Goal: Contribute content: Contribute content

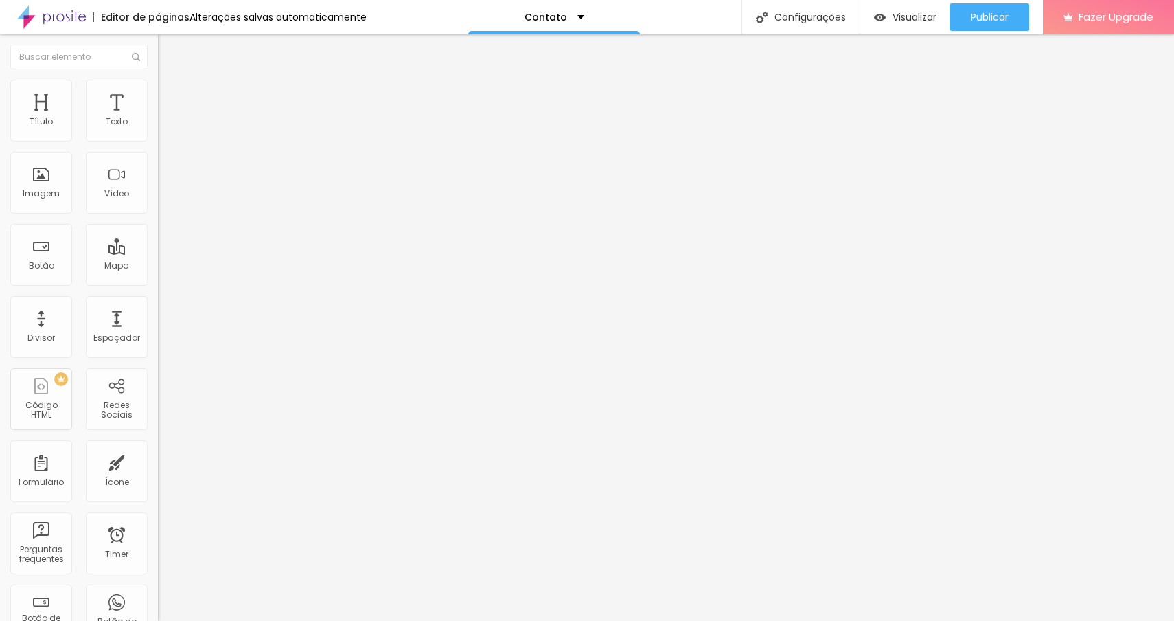
type input "17"
type input "18"
type input "17"
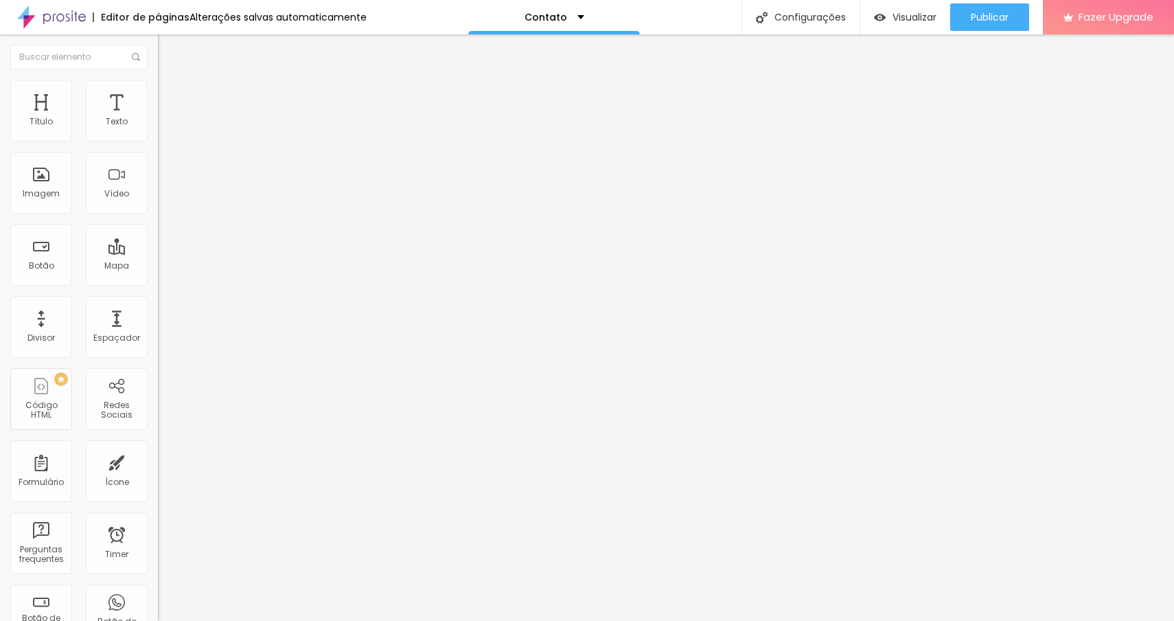
type input "17"
type input "16"
type input "15"
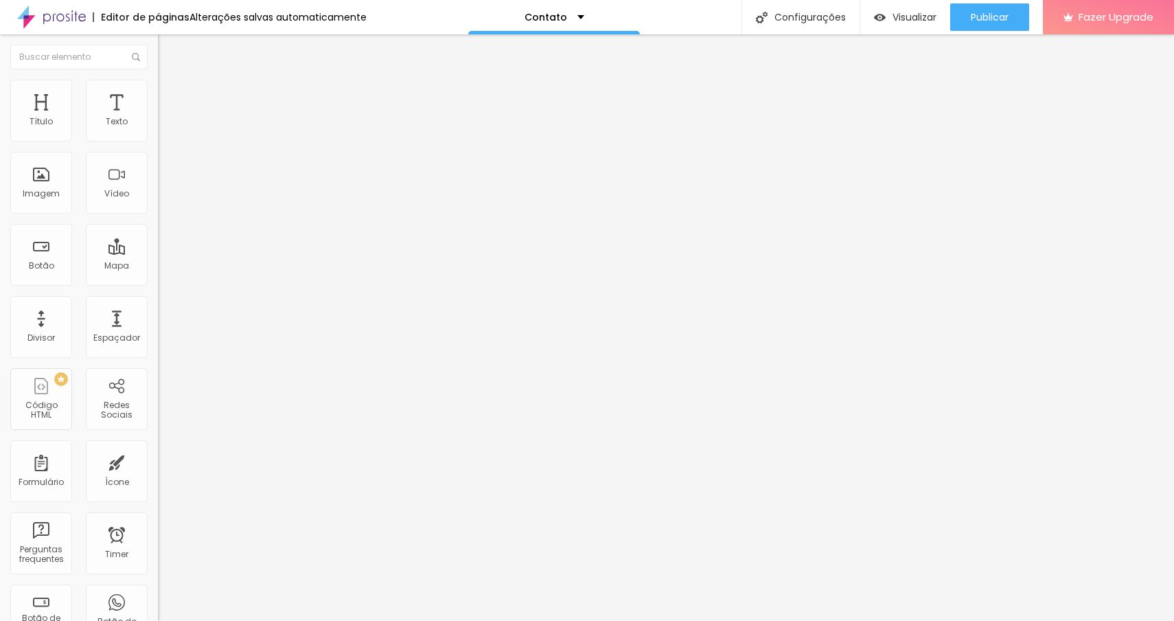
drag, startPoint x: 65, startPoint y: 135, endPoint x: 56, endPoint y: 134, distance: 8.4
type input "15"
click at [158, 253] on input "range" at bounding box center [202, 258] width 89 height 11
type input "16"
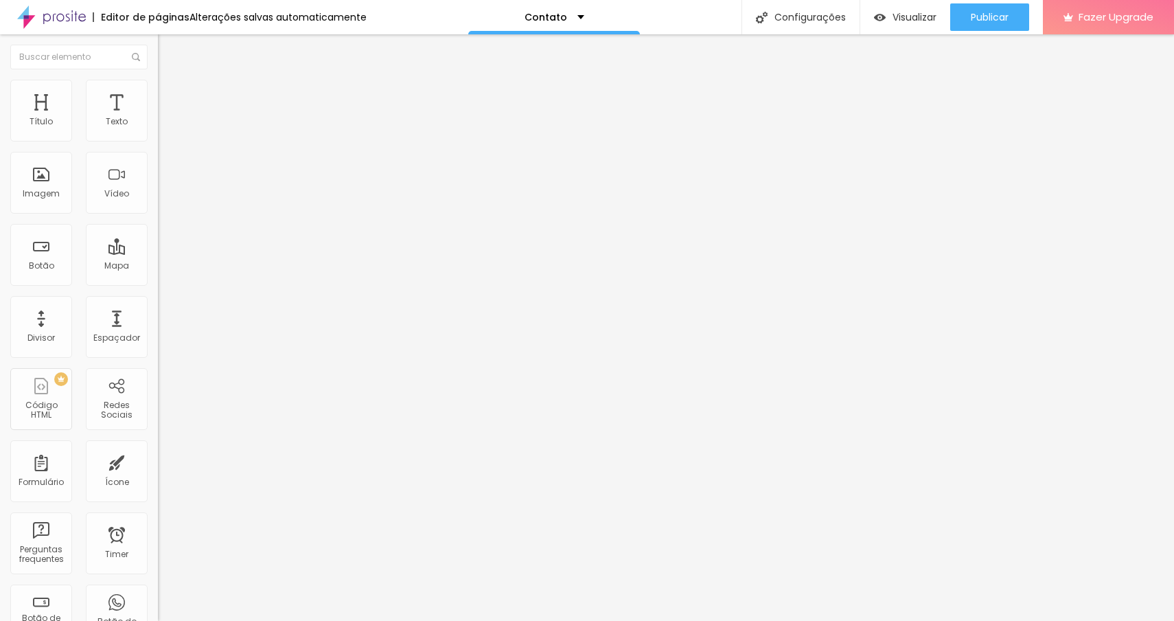
type input "16"
click at [158, 253] on input "range" at bounding box center [202, 258] width 89 height 11
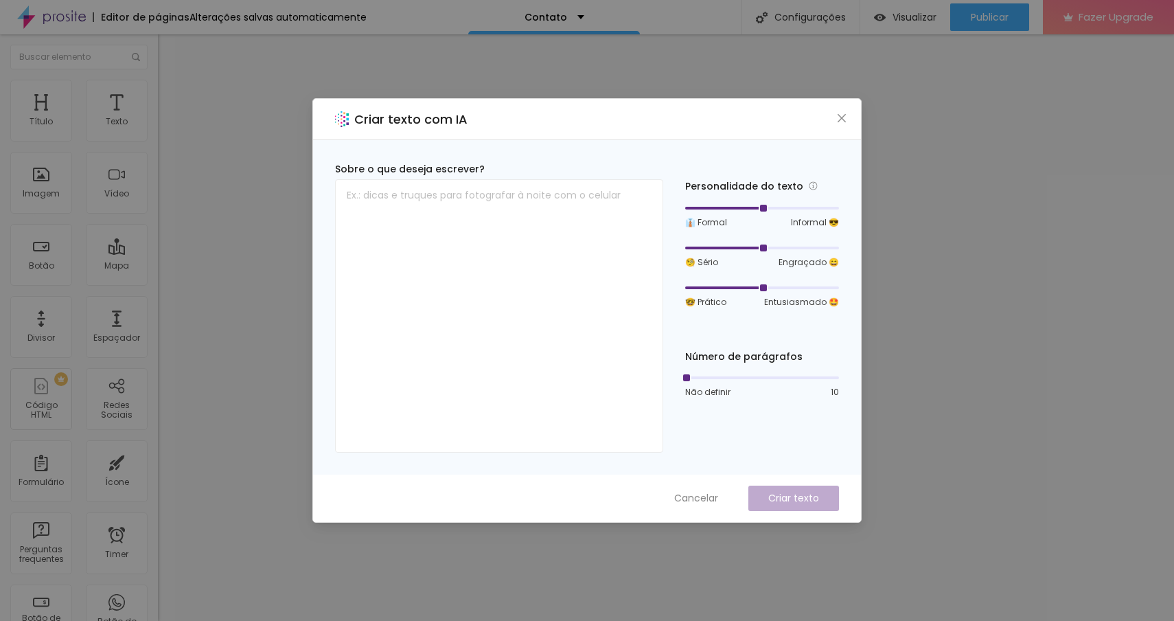
click at [777, 205] on div at bounding box center [762, 208] width 154 height 8
click at [772, 210] on div at bounding box center [762, 208] width 154 height 8
click at [708, 472] on div "Sobre o que deseja escrever? Personalidade do texto 👔 Formal Informal 😎 🧐 Sério…" at bounding box center [587, 307] width 548 height 334
click at [710, 494] on span "Cancelar" at bounding box center [696, 498] width 44 height 14
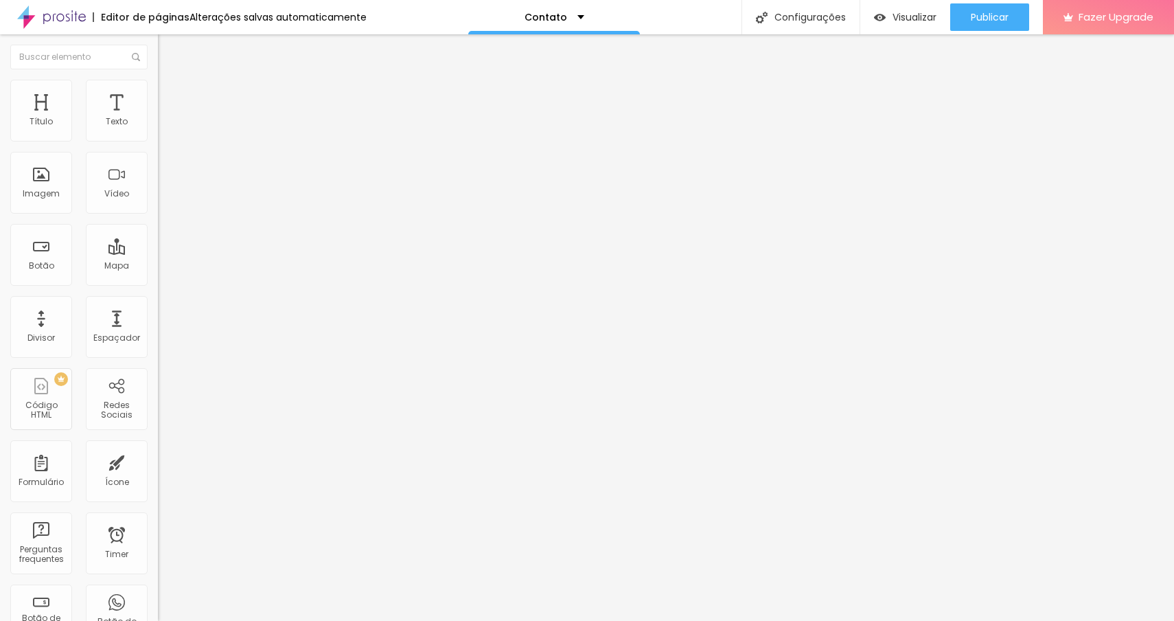
type input "17"
type input "18"
type input "17"
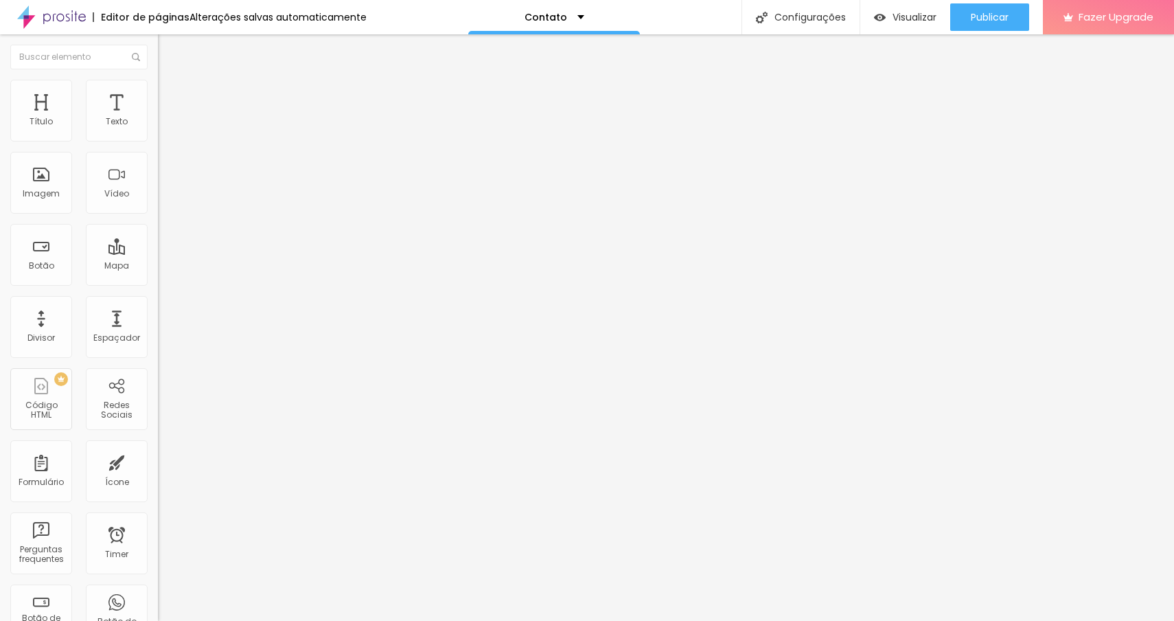
type input "17"
type input "16"
click at [158, 253] on input "range" at bounding box center [202, 258] width 89 height 11
drag, startPoint x: 89, startPoint y: 152, endPoint x: 0, endPoint y: 154, distance: 88.6
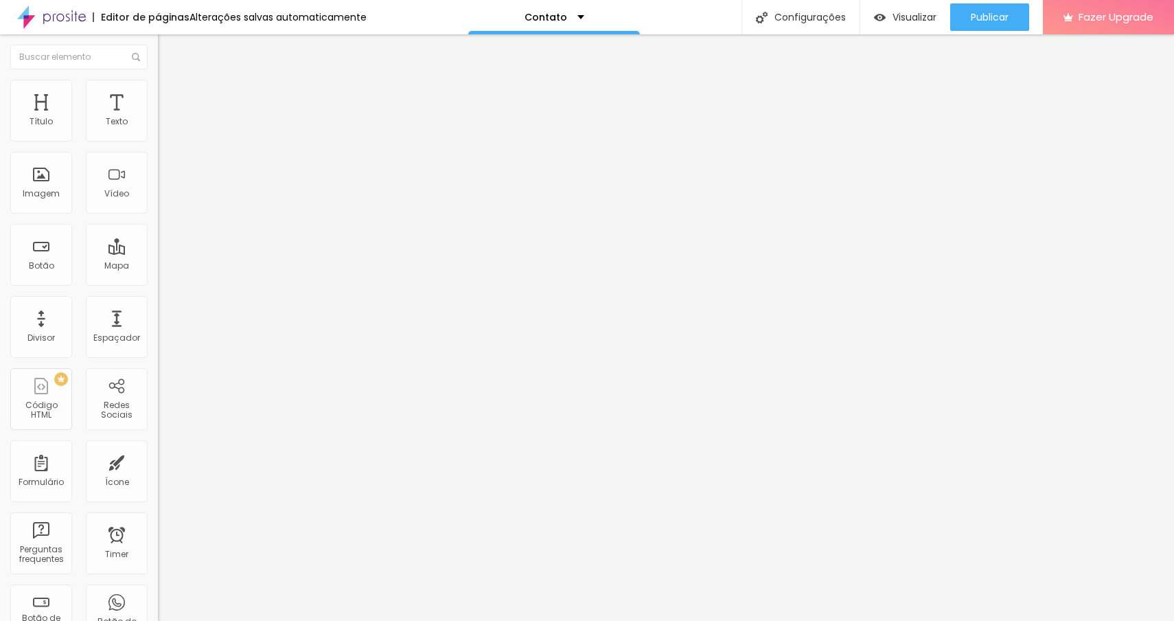
click at [158, 154] on div "Endereço Alboom Brasil Alinhamento 15 Zoom" at bounding box center [237, 244] width 158 height 275
type input "Arganil"
type input "16"
type input "17"
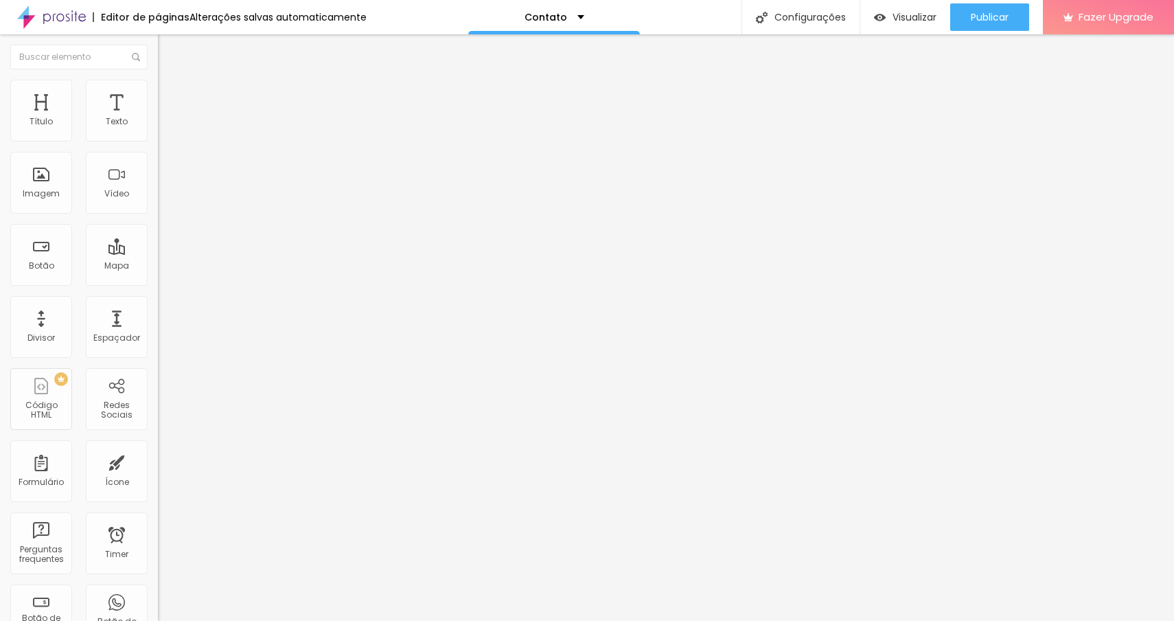
type input "17"
type input "16"
type input "15"
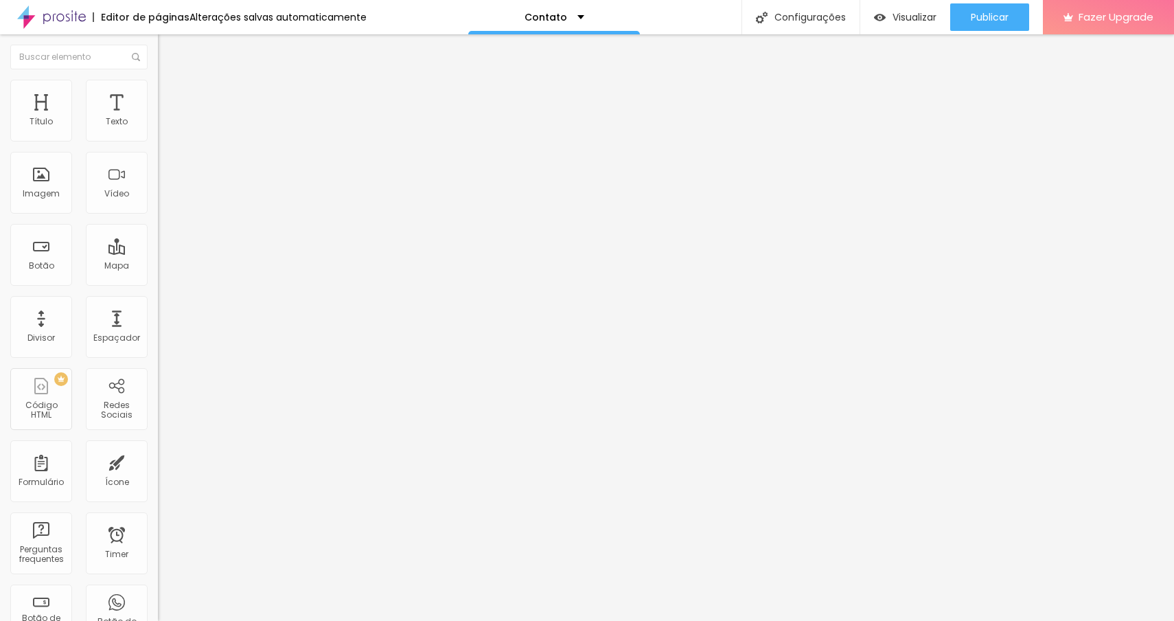
type input "14"
type input "13"
type input "12"
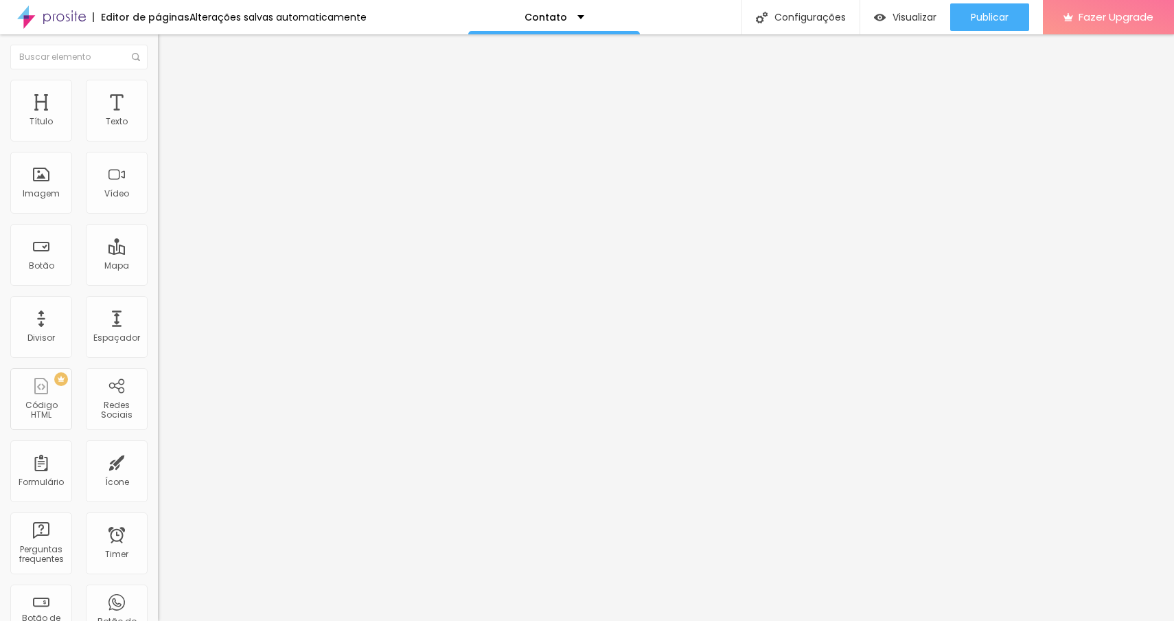
type input "12"
type input "13"
drag, startPoint x: 78, startPoint y: 215, endPoint x: 56, endPoint y: 216, distance: 21.3
type input "13"
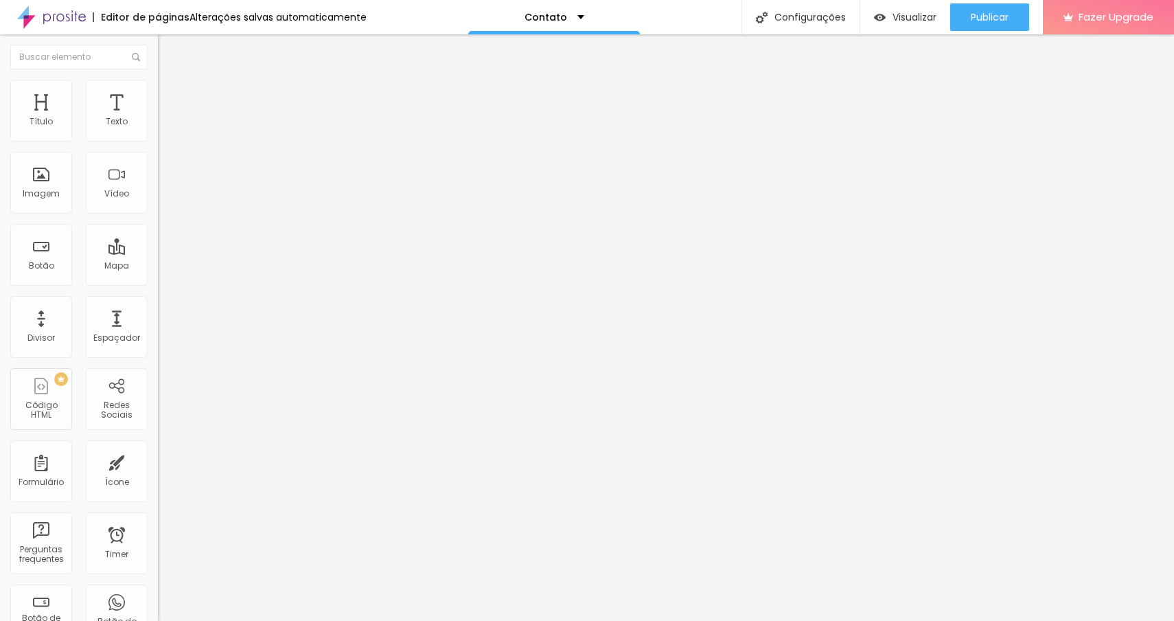
click at [158, 347] on input "range" at bounding box center [202, 352] width 89 height 11
click at [158, 91] on li "Estilo" at bounding box center [237, 87] width 158 height 14
click at [158, 142] on div at bounding box center [237, 136] width 158 height 12
type input "70"
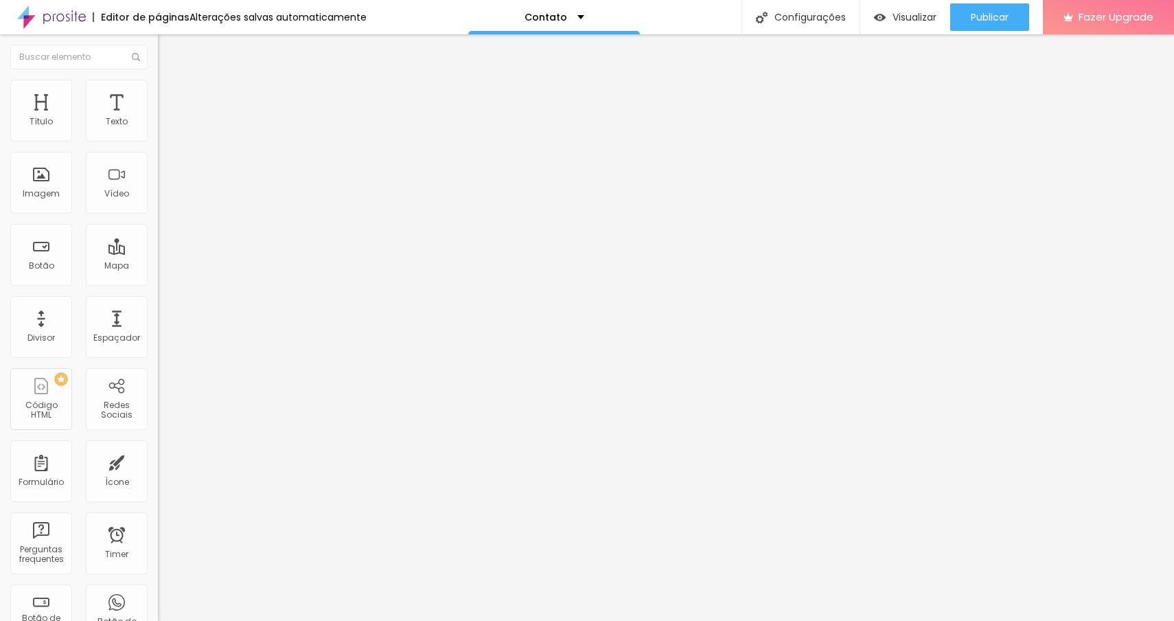
type input "65"
type input "70"
type input "75"
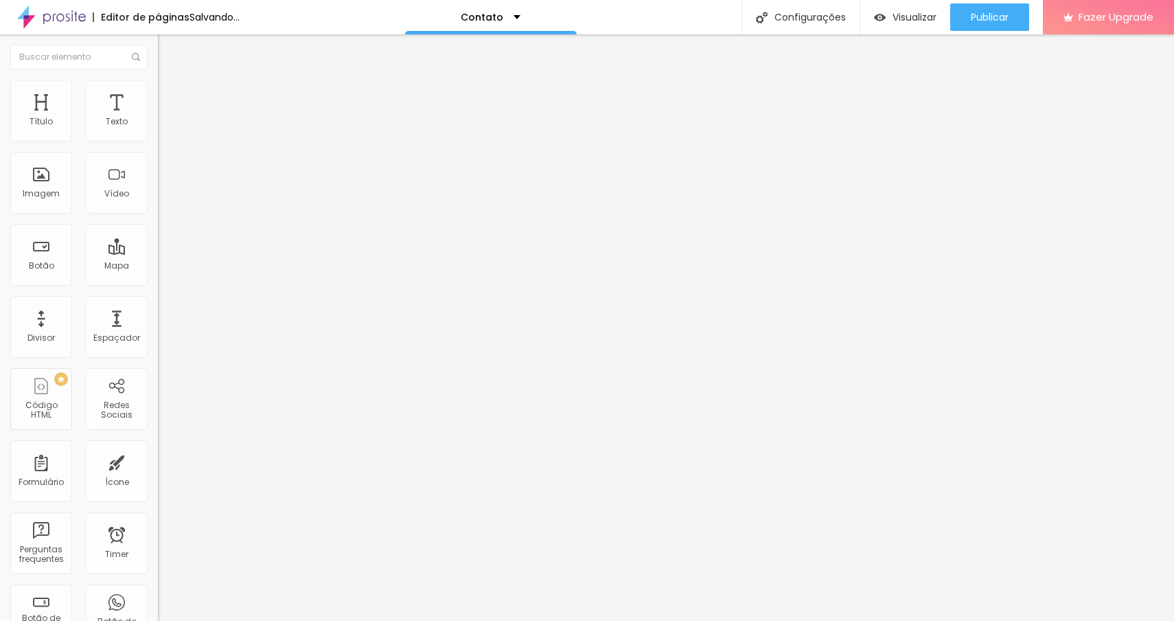
type input "75"
type input "80"
type input "85"
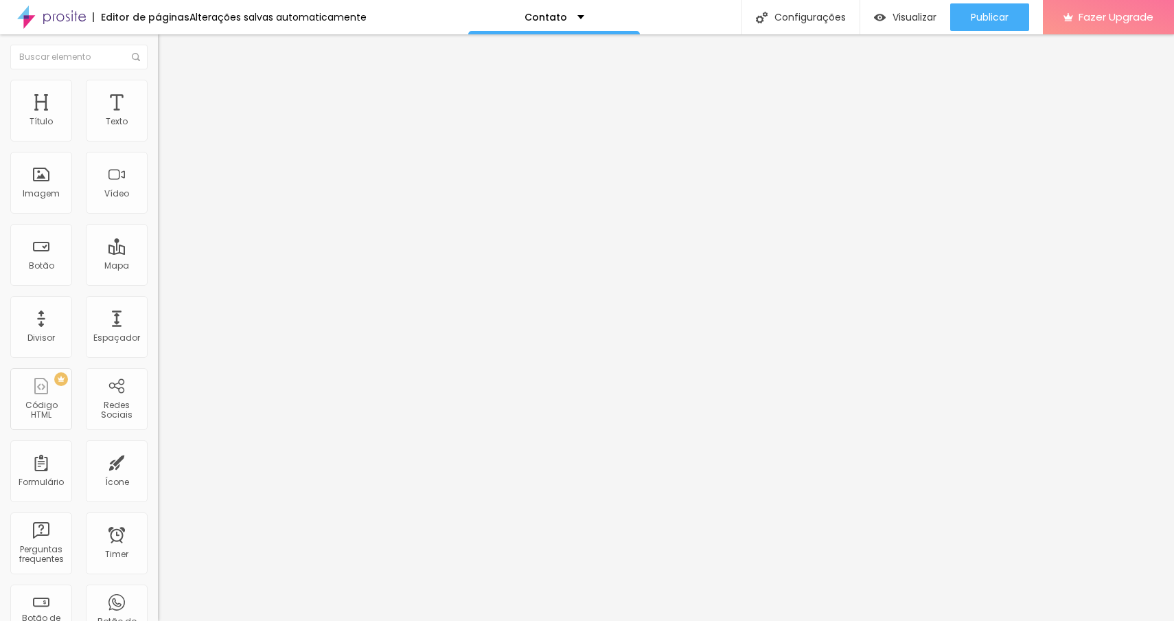
type input "90"
type input "95"
type input "100"
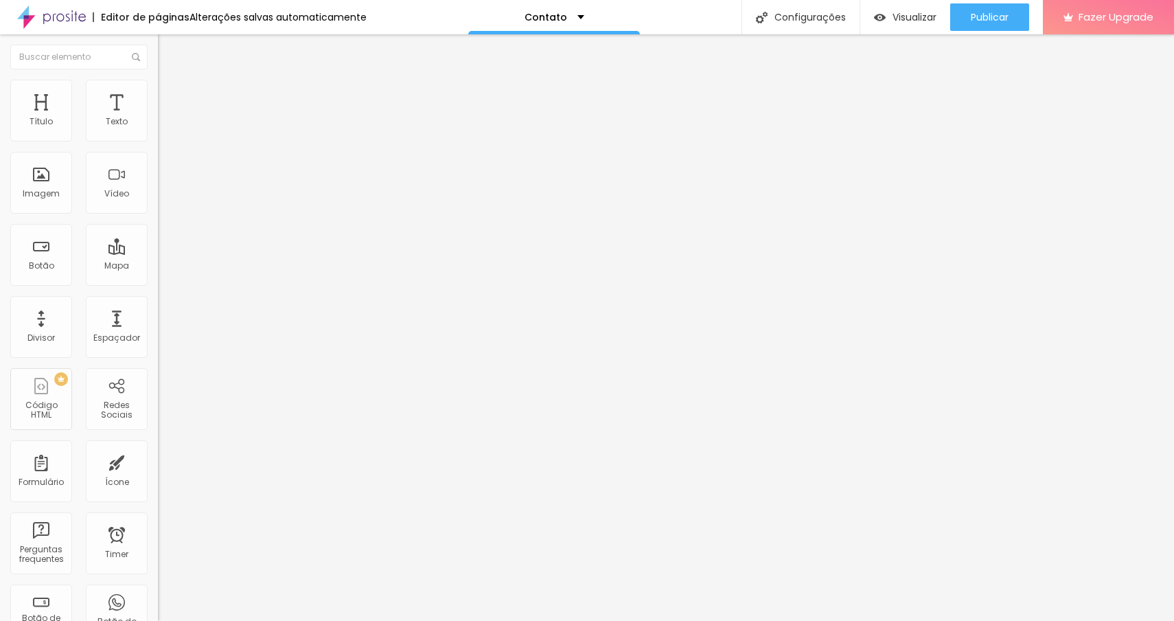
type input "100"
drag, startPoint x: 89, startPoint y: 146, endPoint x: 170, endPoint y: 150, distance: 80.4
click at [170, 141] on input "range" at bounding box center [202, 135] width 89 height 11
type input "410"
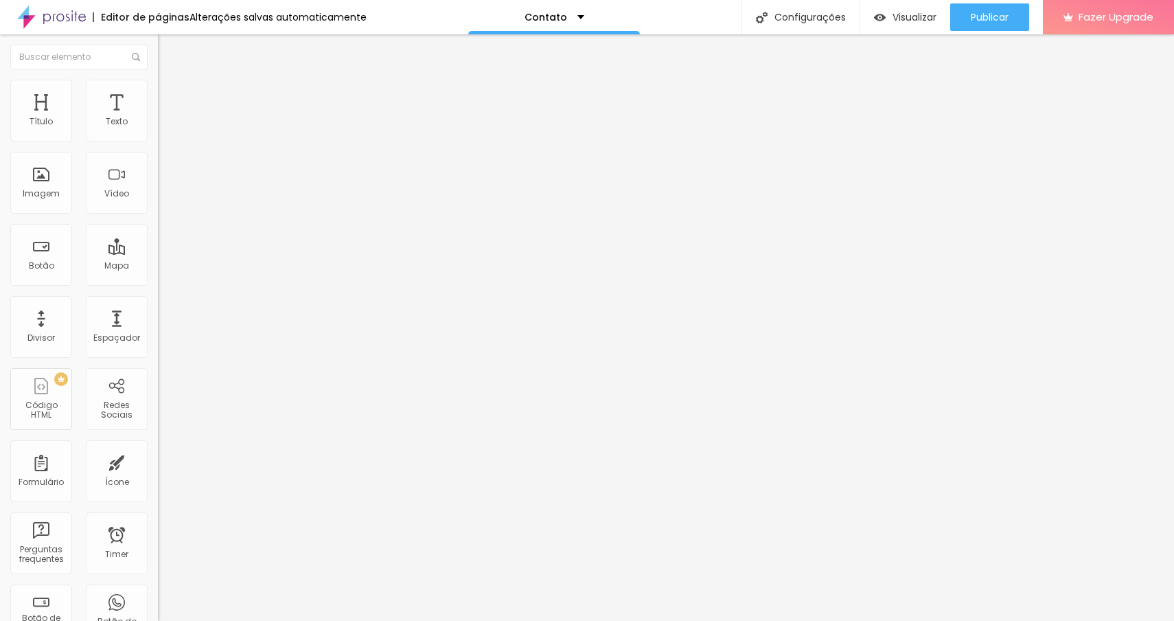
type input "411"
type input "413"
type input "416"
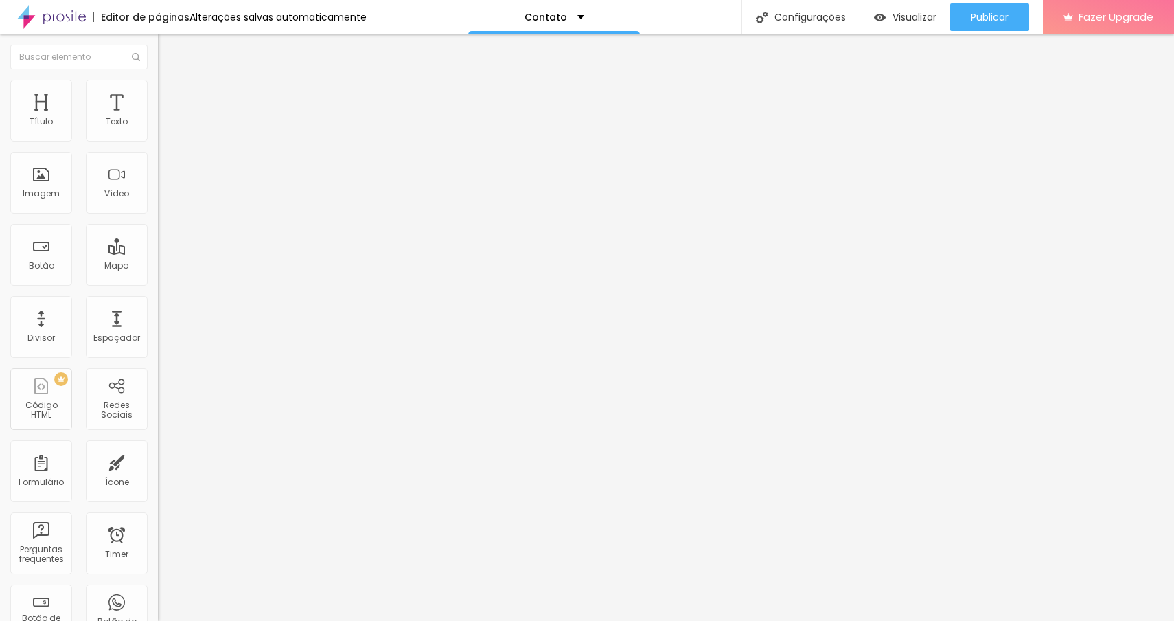
type input "416"
type input "421"
type input "426"
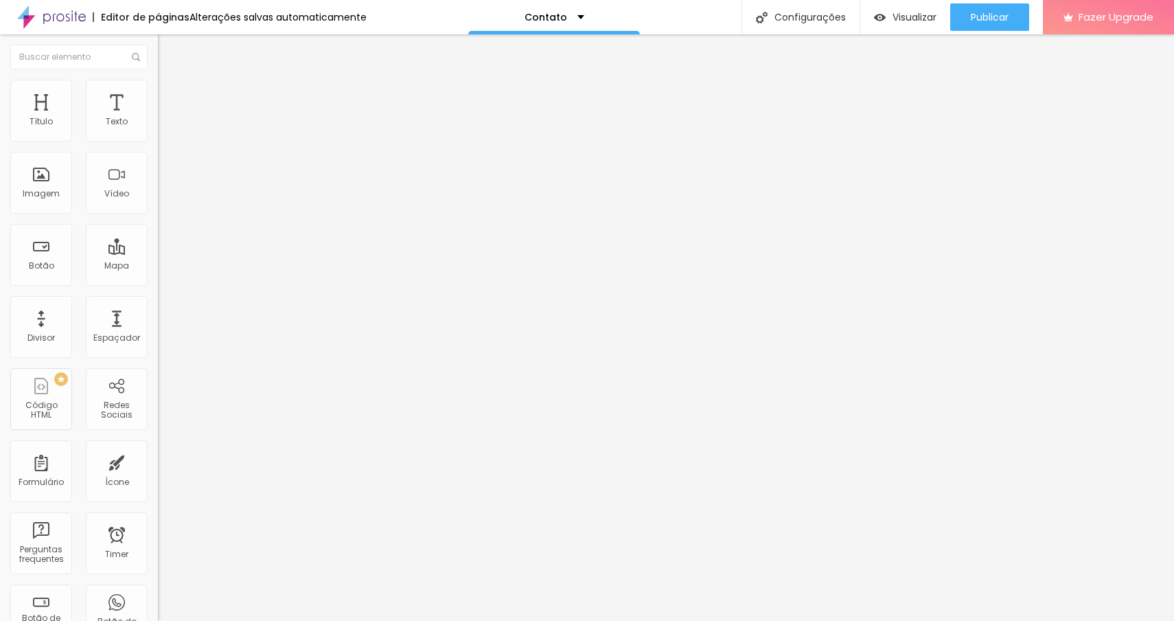
type input "434"
type input "438"
type input "440"
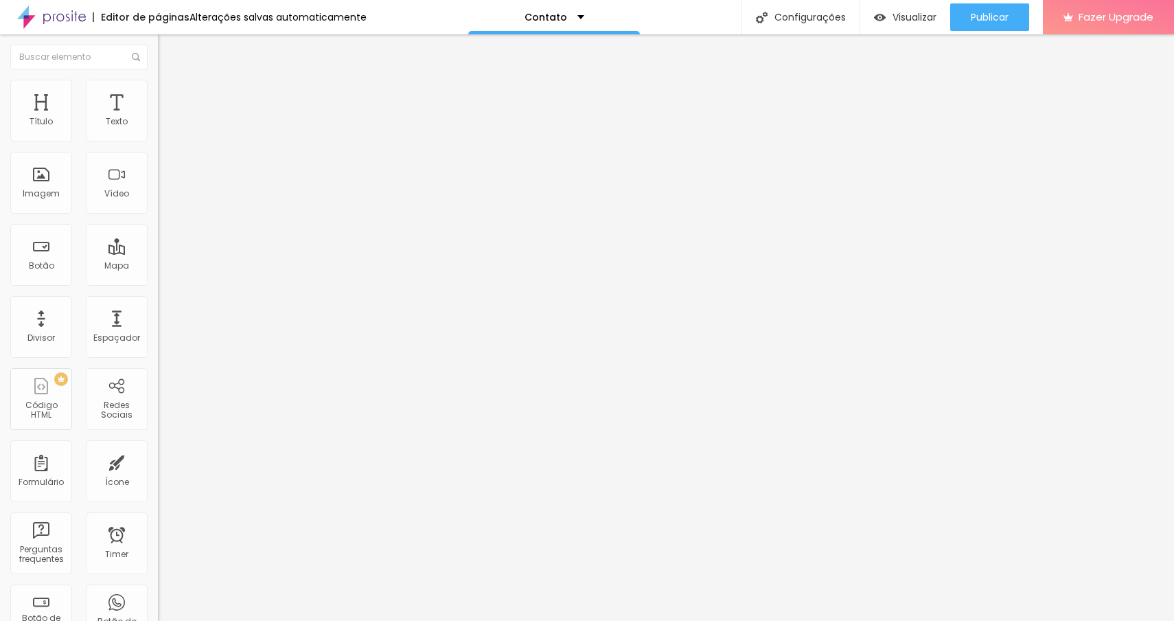
type input "440"
type input "442"
type input "443"
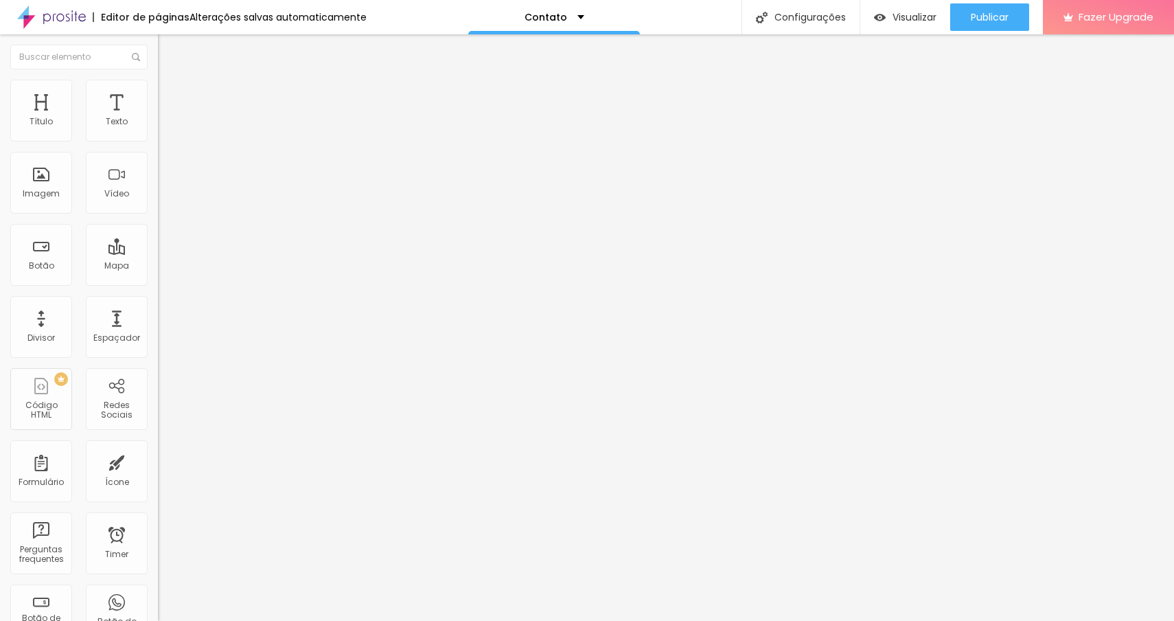
type input "444"
type input "447"
type input "451"
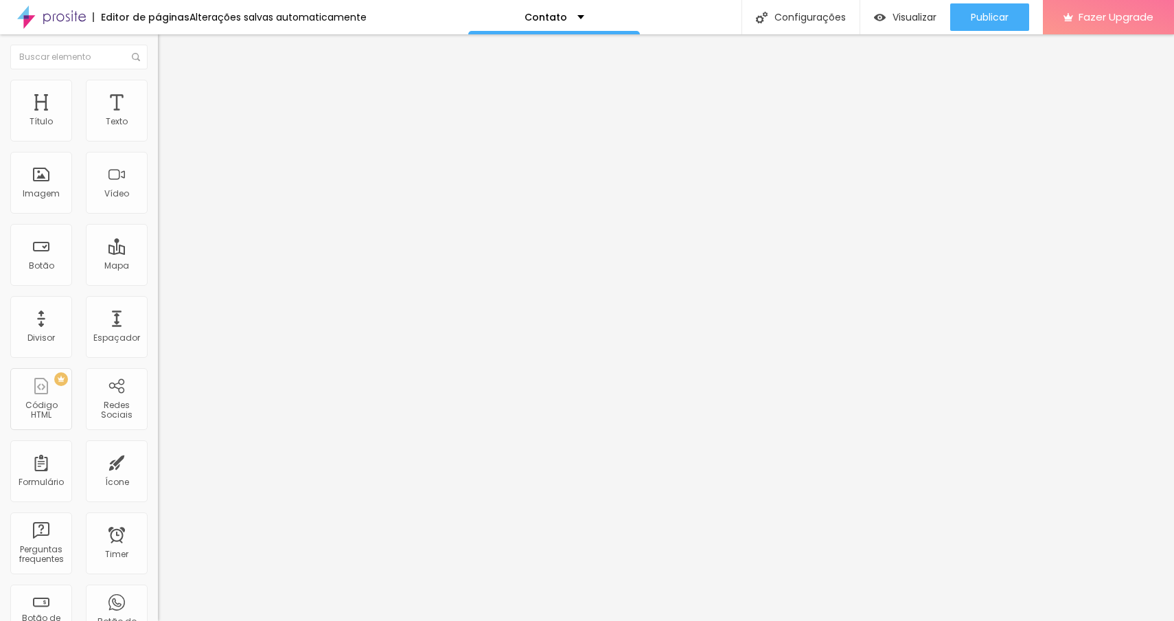
type input "451"
type input "455"
type input "463"
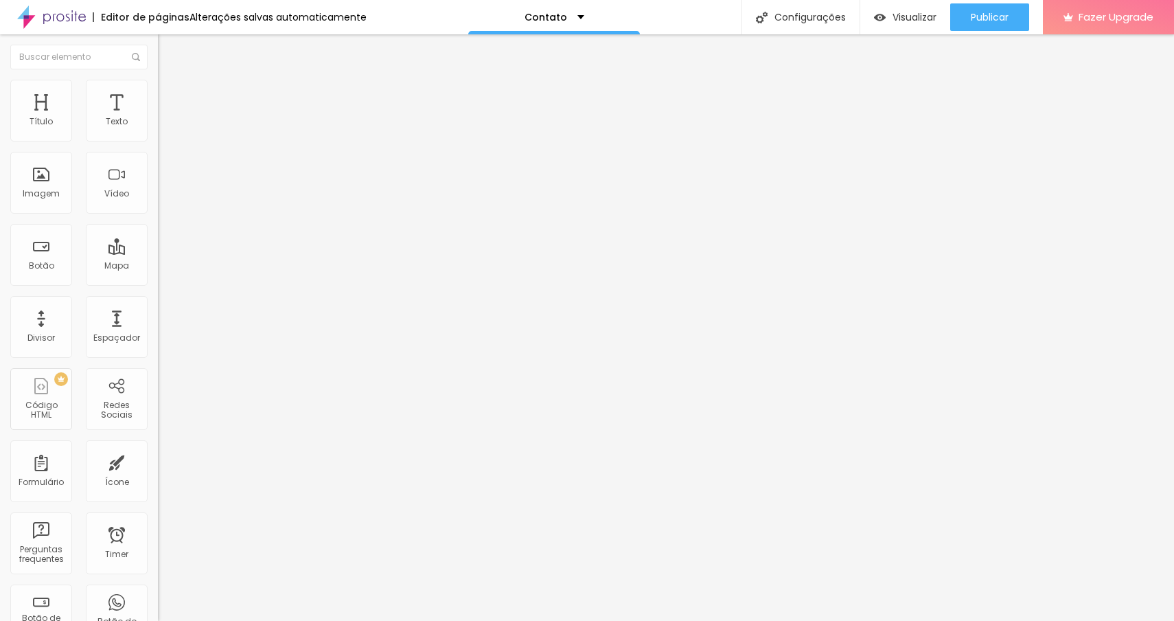
type input "471"
type input "478"
type input "484"
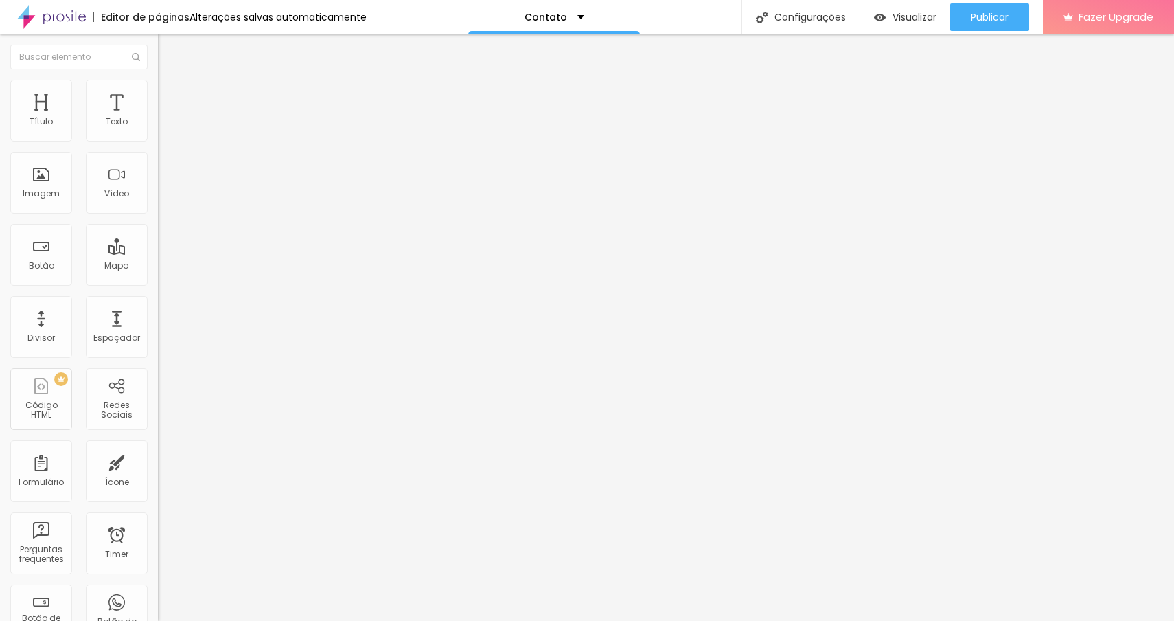
type input "484"
type input "489"
type input "493"
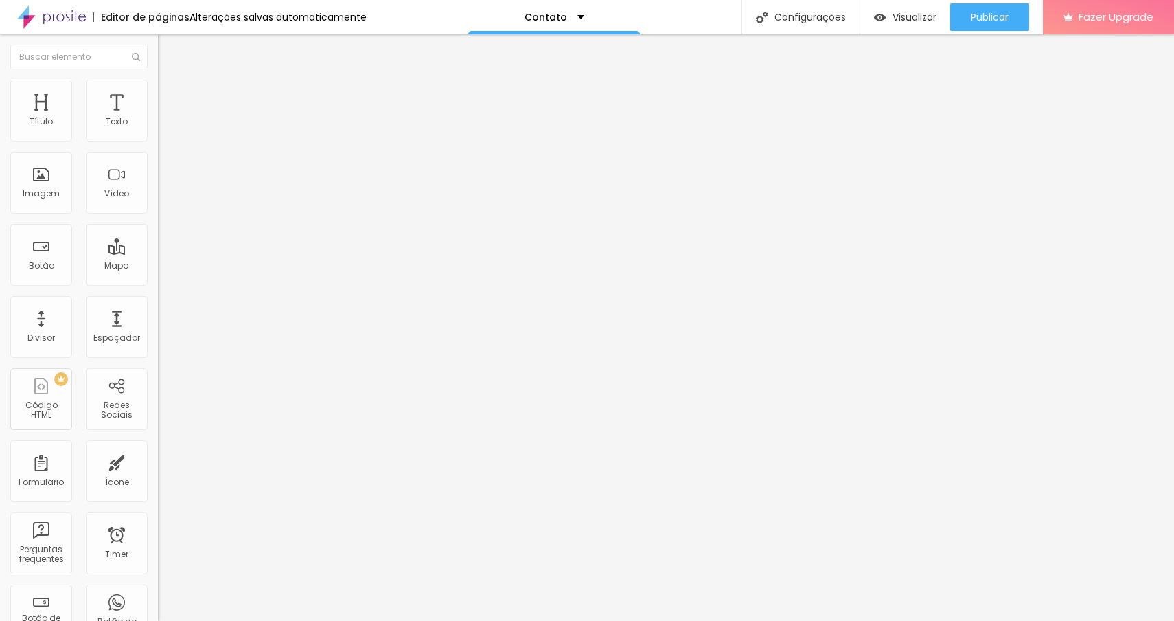
type input "494"
type input "495"
type input "496"
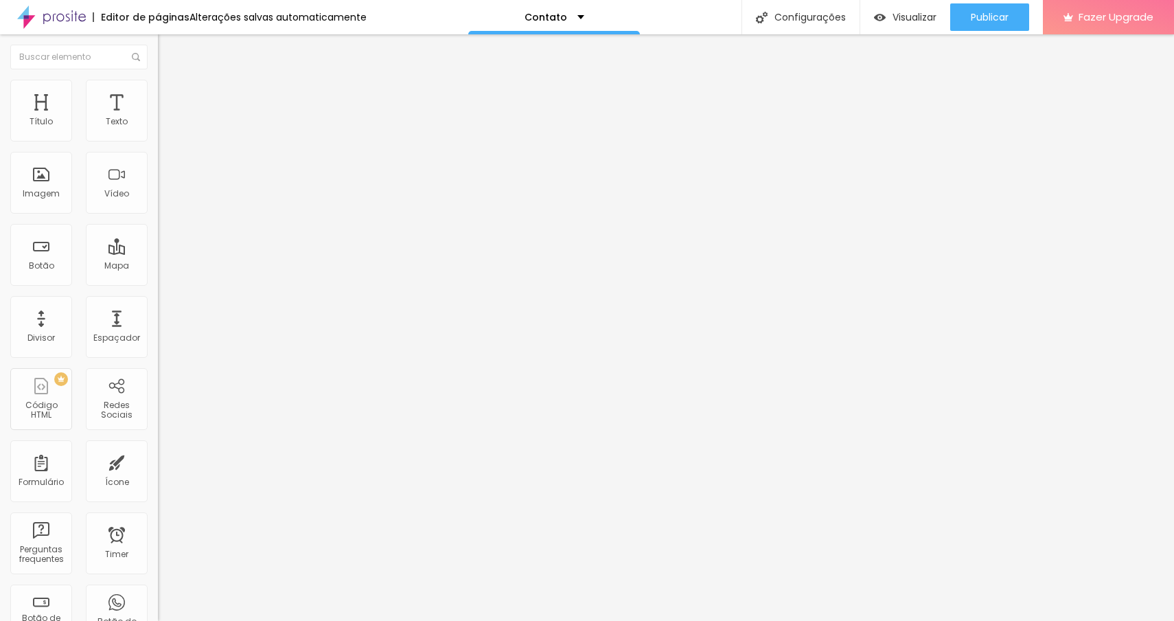
type input "496"
type input "495"
type input "485"
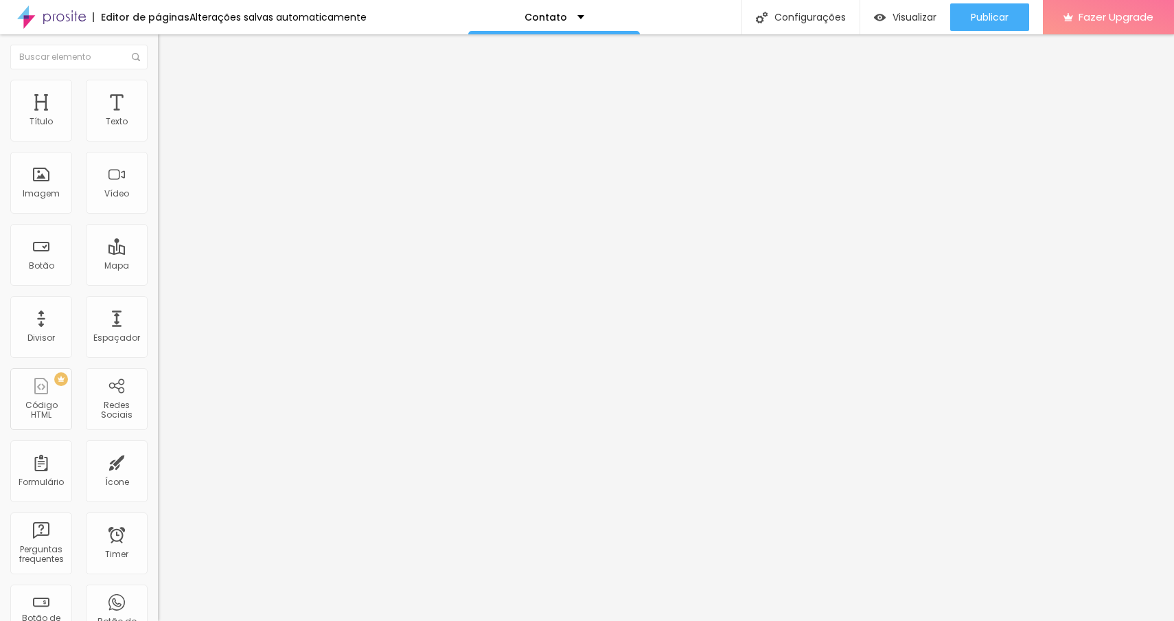
type input "474"
type input "467"
type input "460"
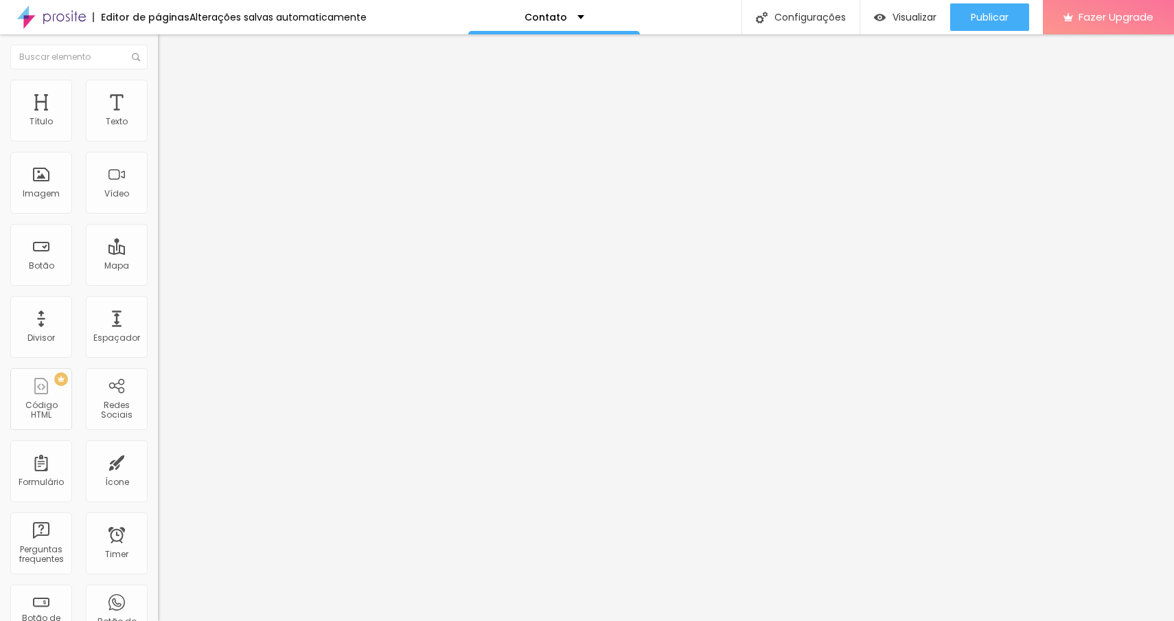
type input "460"
type input "455"
type input "452"
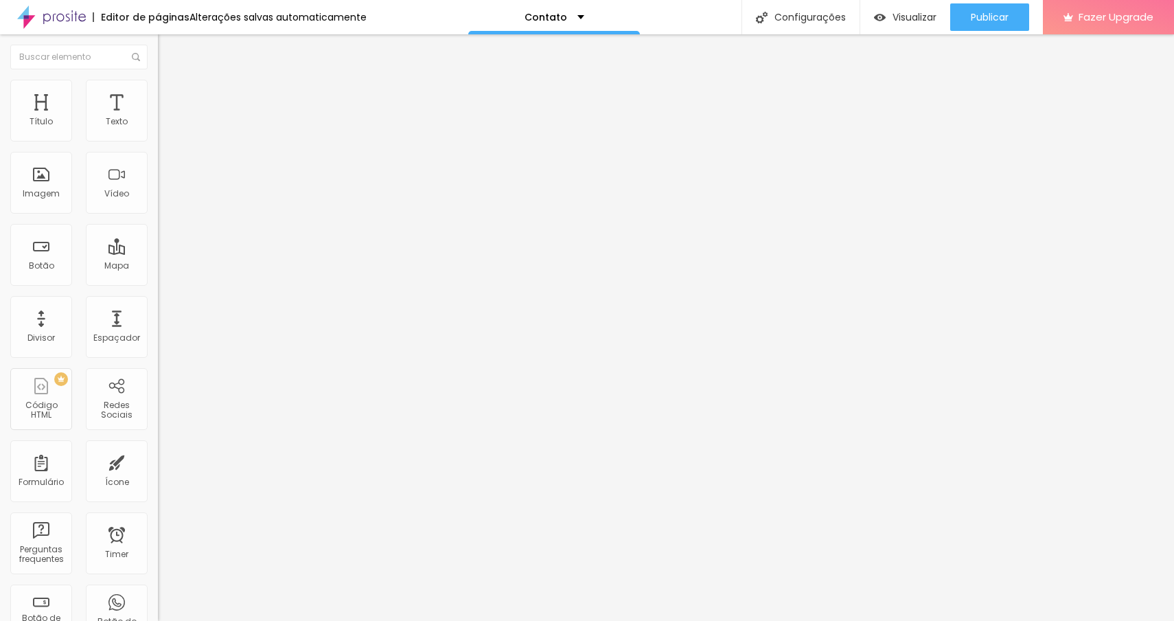
type input "449"
type input "445"
type input "443"
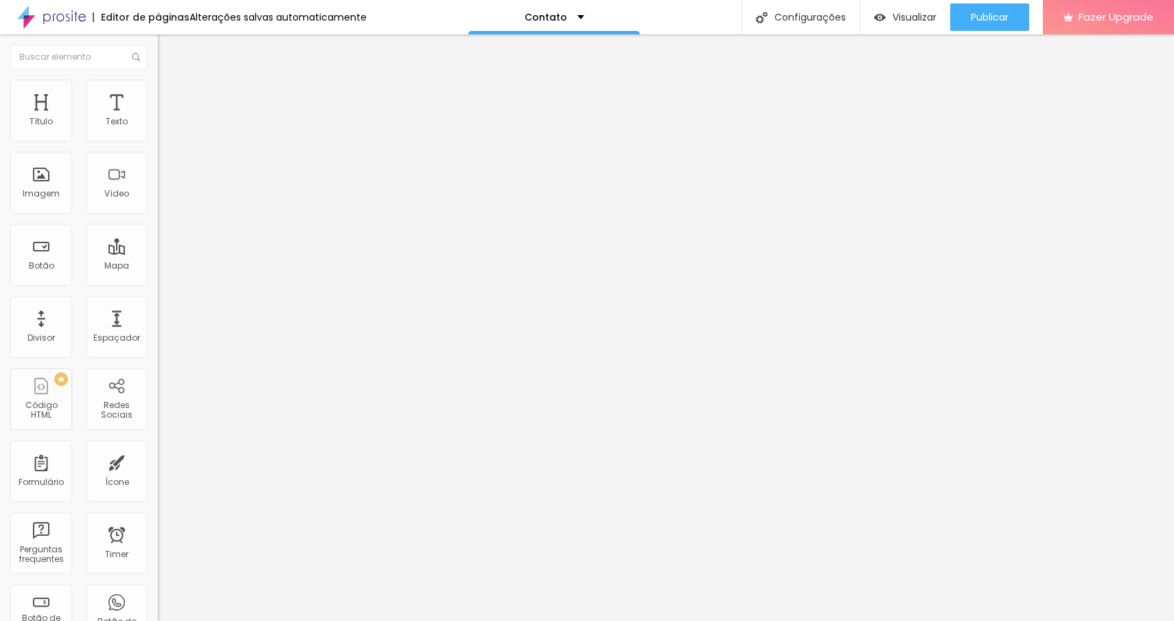
type input "443"
type input "440"
type input "436"
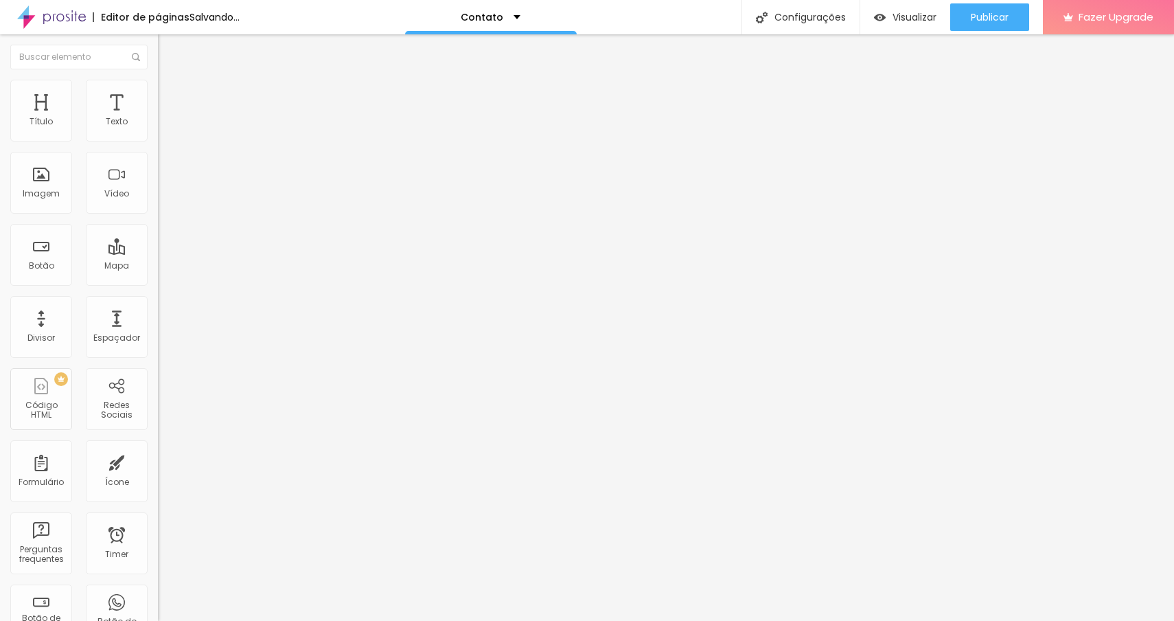
type input "433"
type input "428"
type input "425"
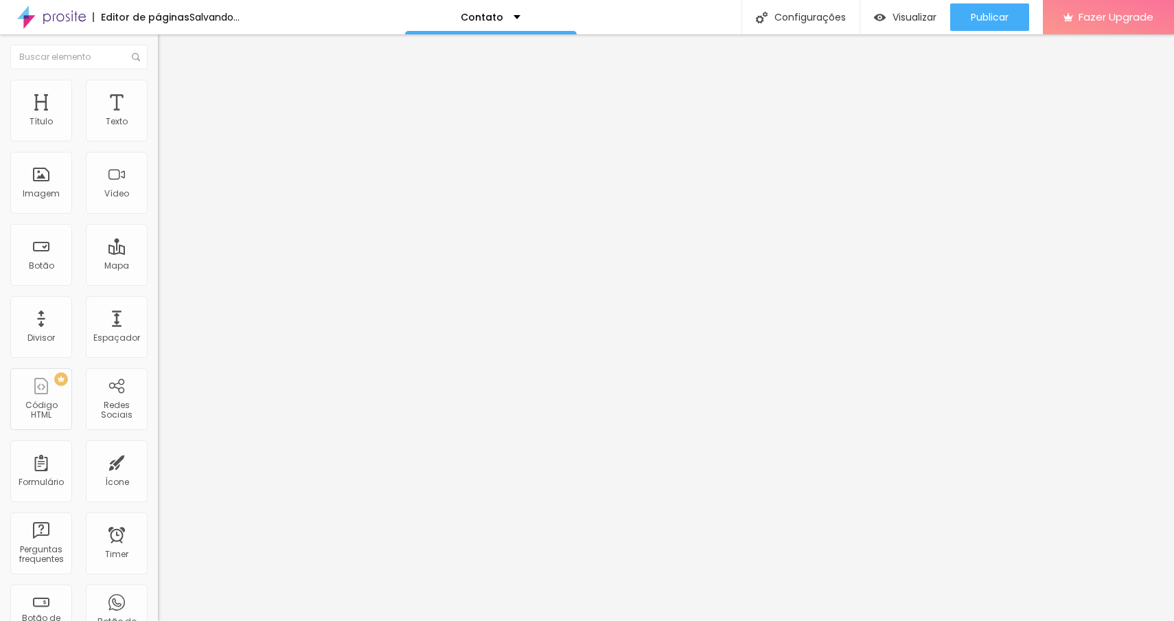
type input "425"
type input "422"
type input "419"
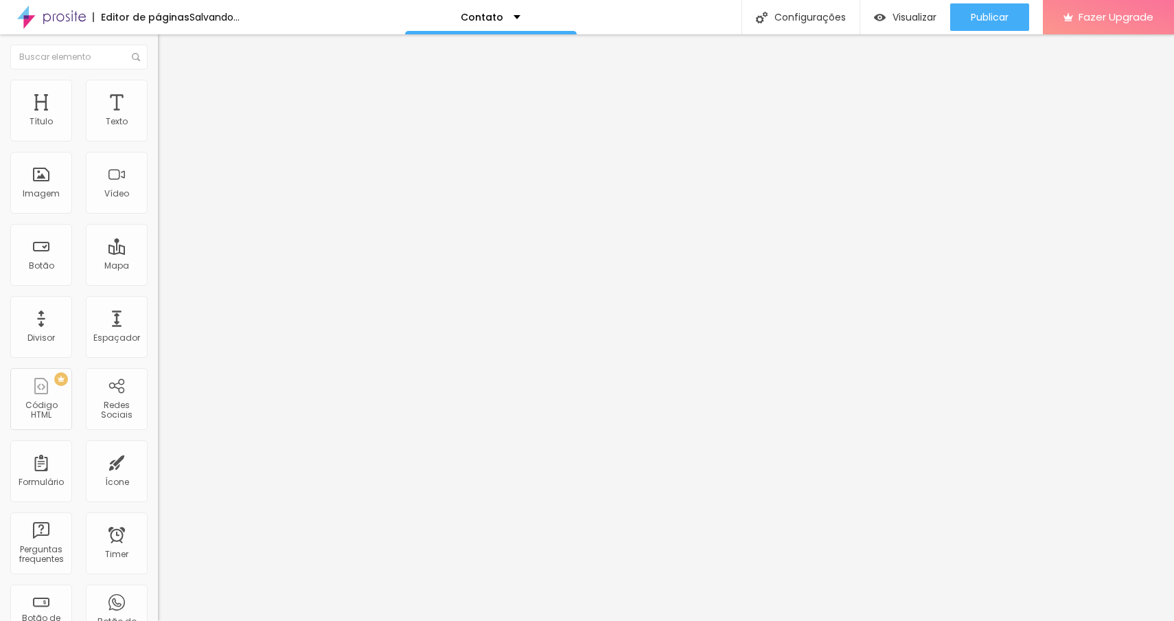
type input "417"
type input "413"
type input "411"
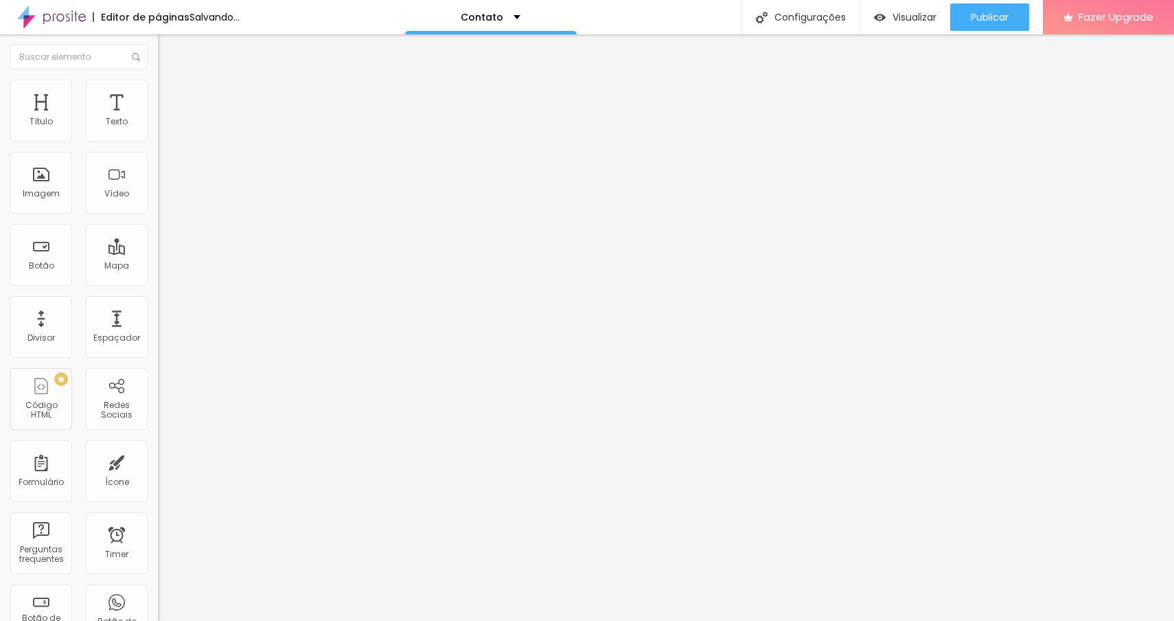
type input "411"
type input "409"
type input "405"
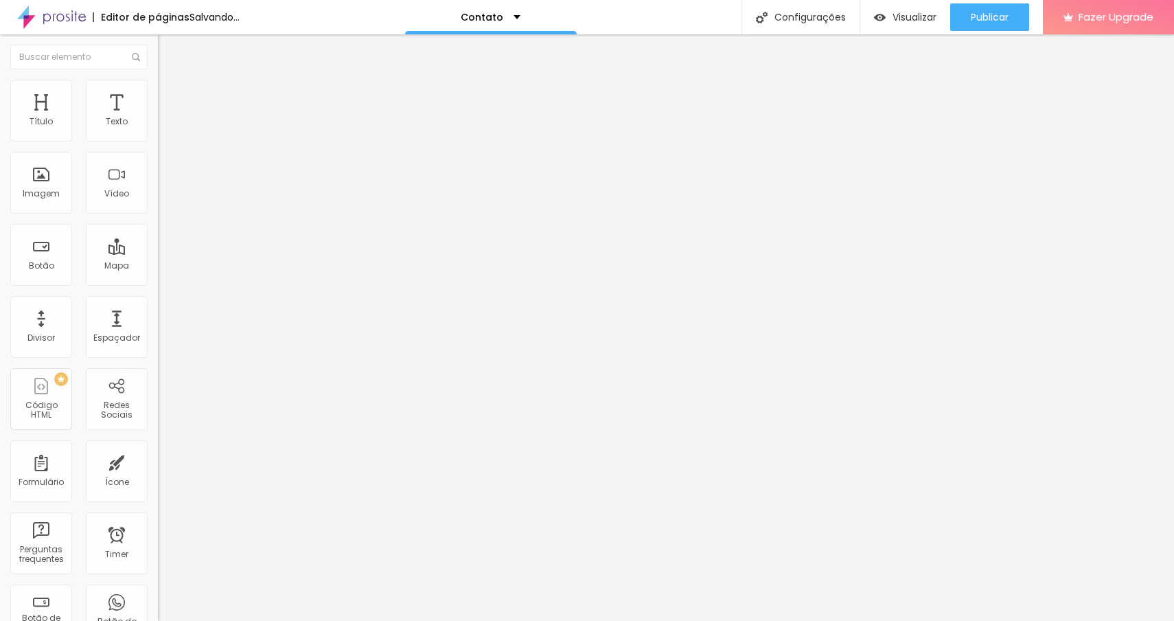
type input "403"
type input "402"
type input "401"
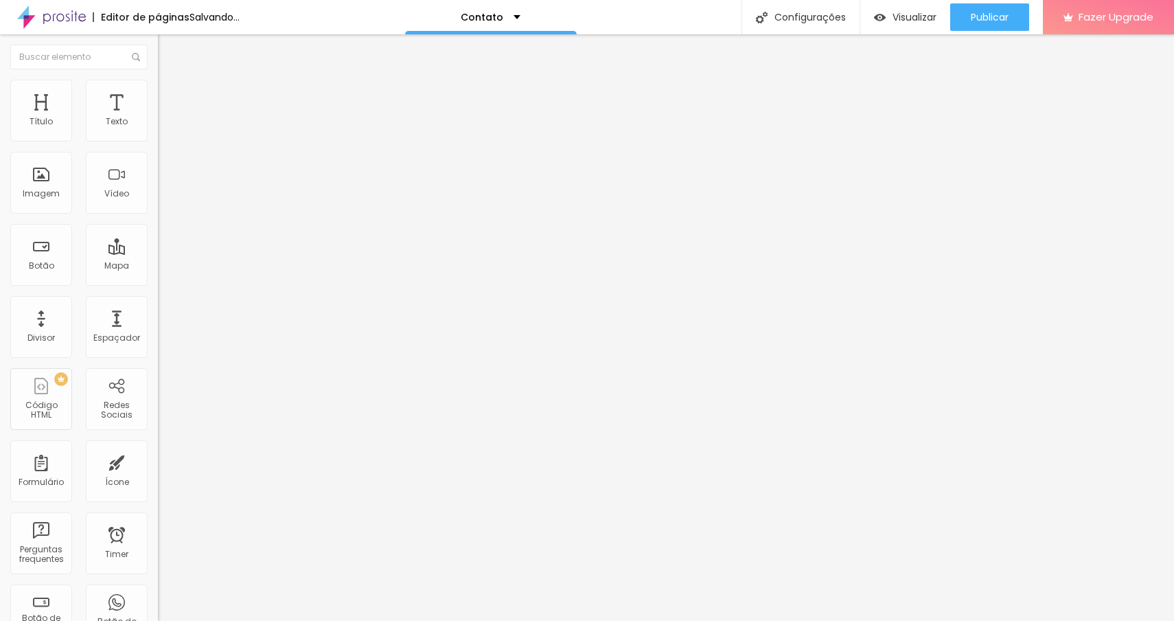
type input "401"
type input "400"
type input "398"
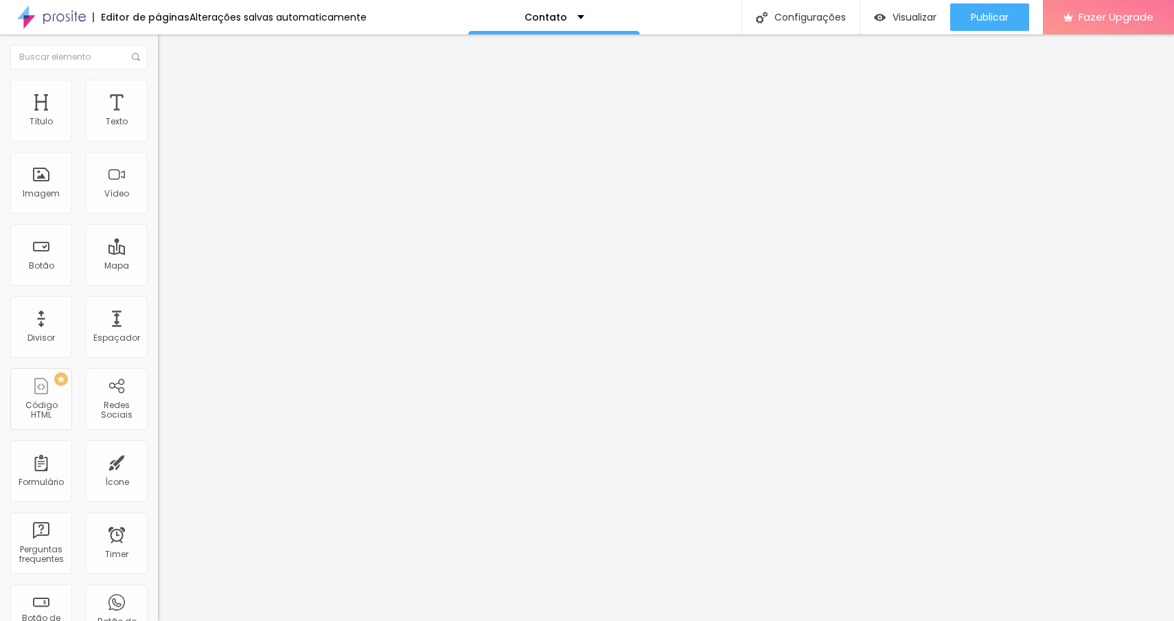
type input "397"
type input "394"
type input "393"
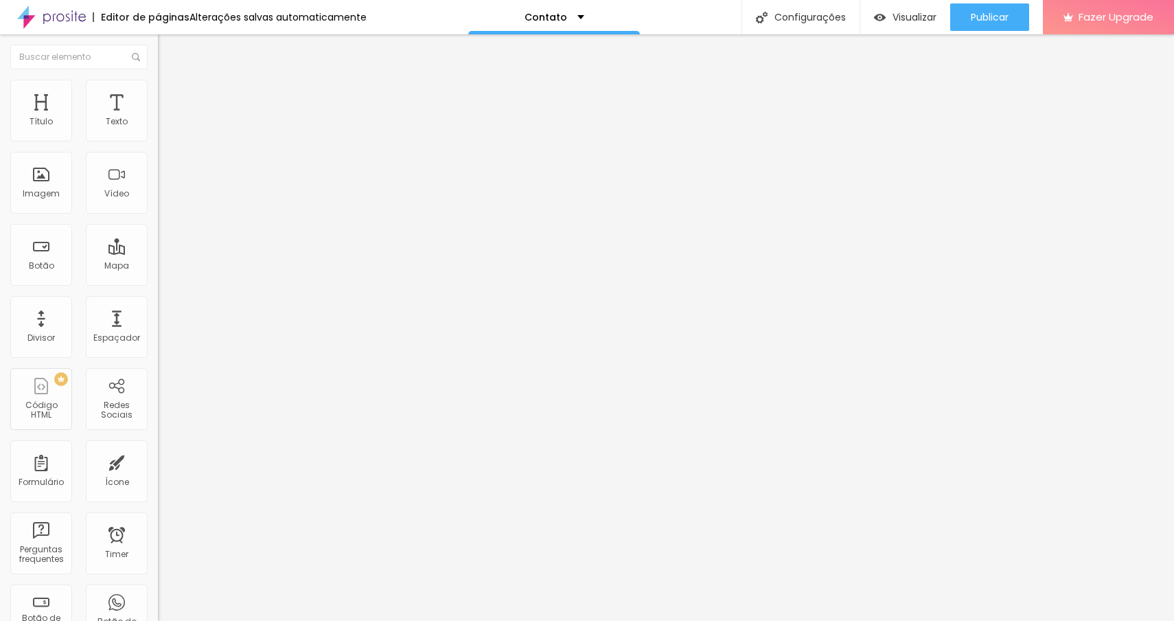
type input "393"
type input "392"
type input "390"
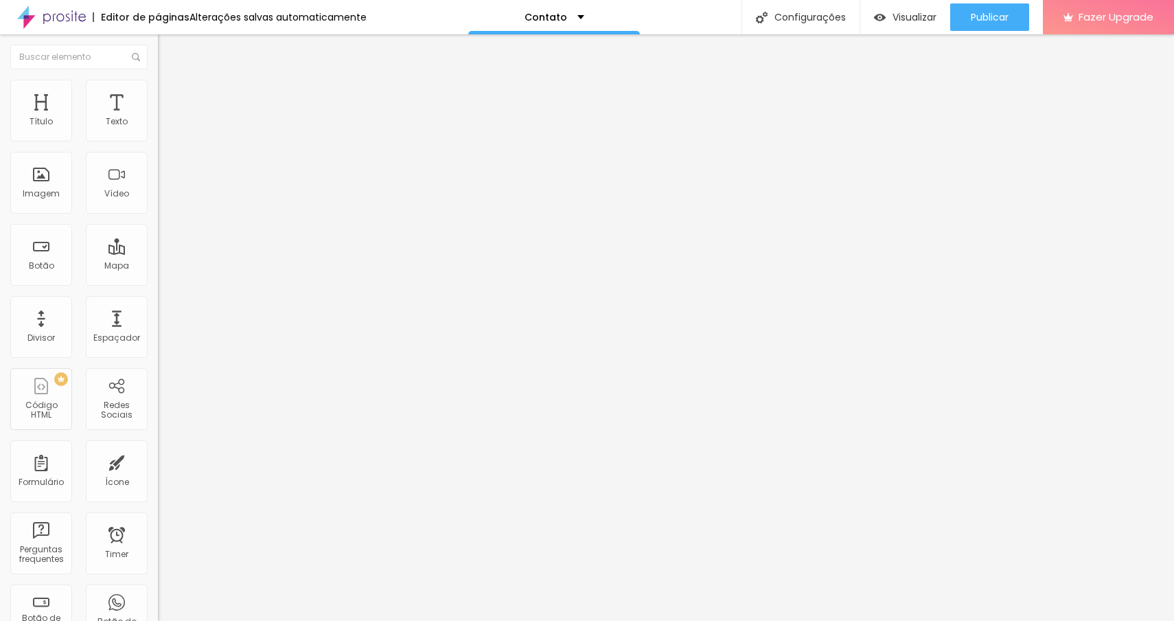
type input "386"
type input "384"
type input "381"
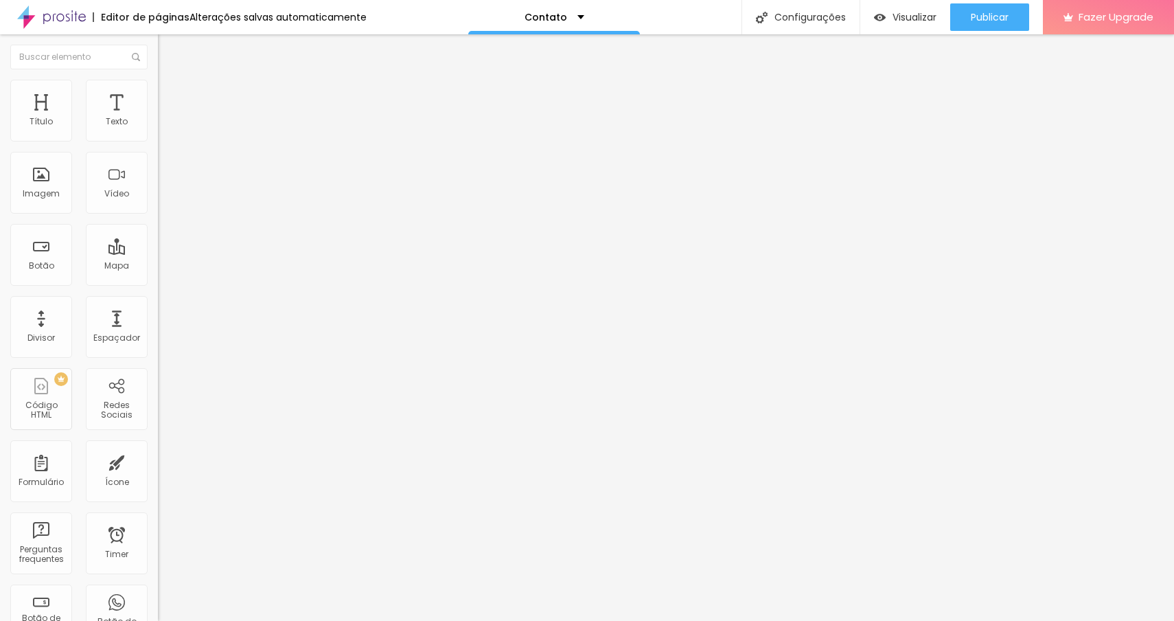
type input "381"
type input "379"
type input "378"
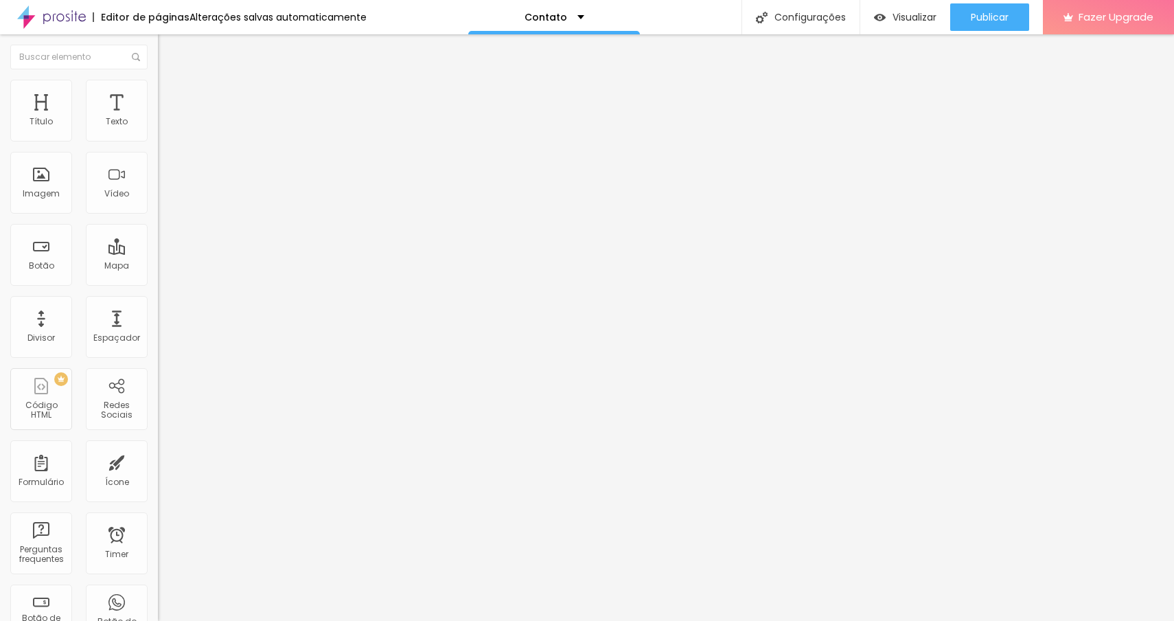
type input "377"
type input "375"
type input "373"
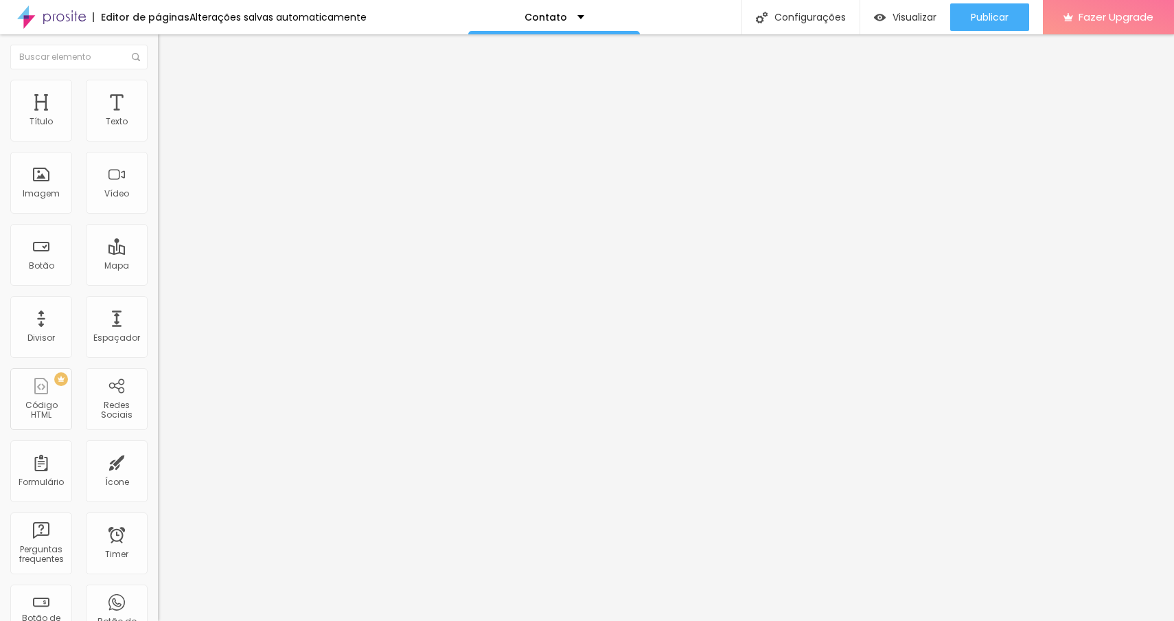
type input "373"
type input "371"
type input "370"
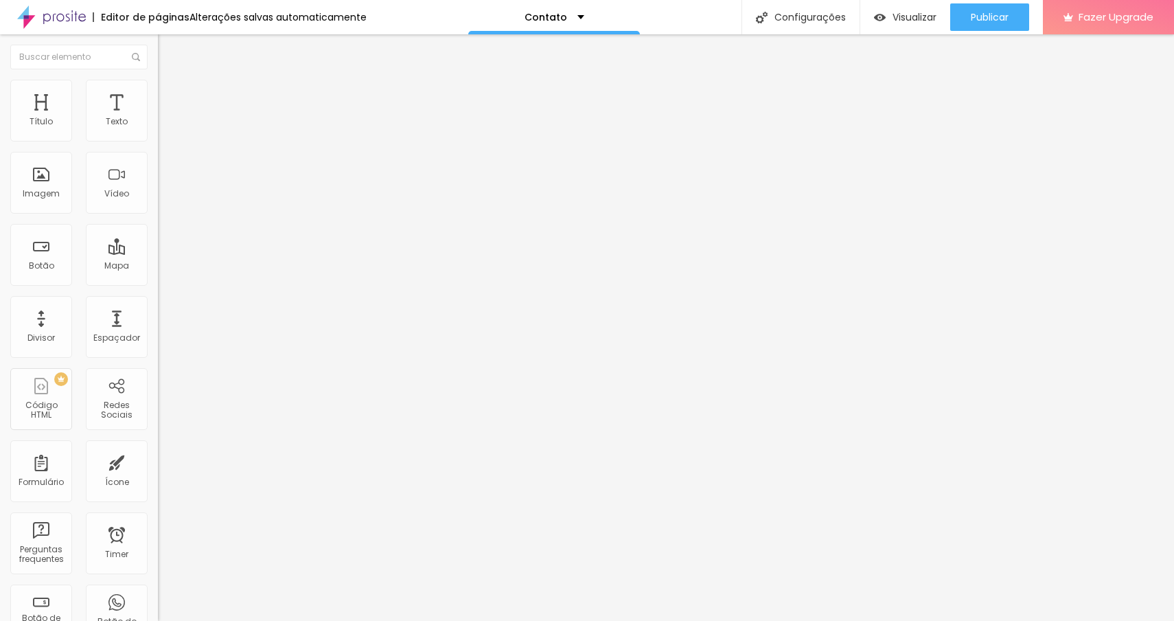
type input "368"
type input "366"
type input "365"
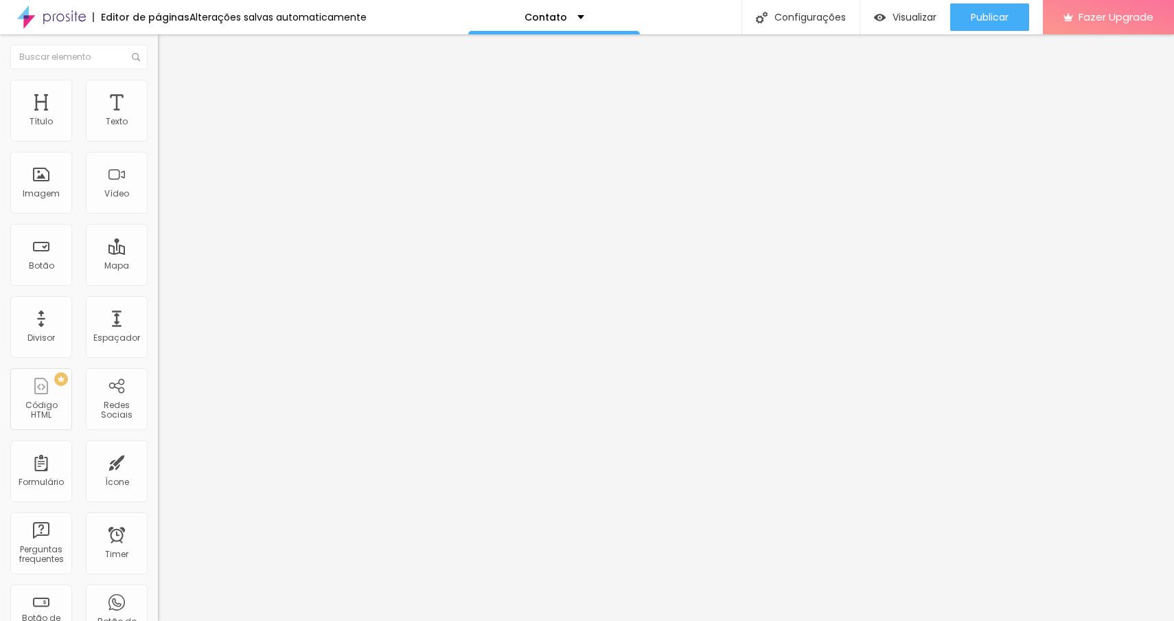
type input "365"
type input "361"
type input "357"
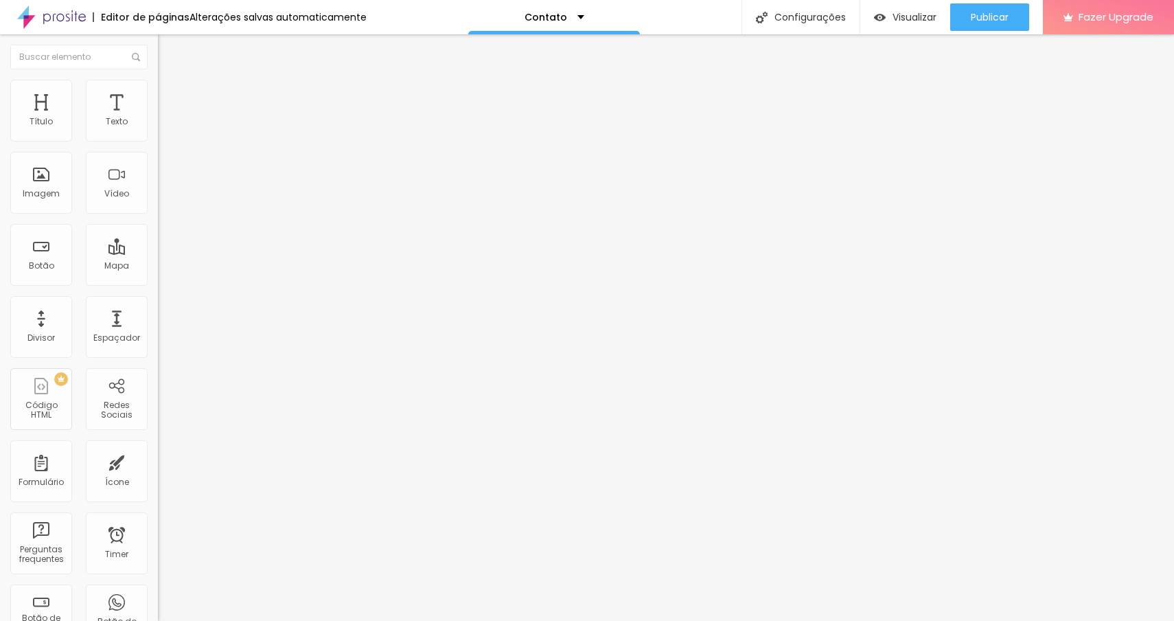
drag, startPoint x: 71, startPoint y: 187, endPoint x: 60, endPoint y: 185, distance: 11.2
click at [158, 176] on input "range" at bounding box center [202, 170] width 89 height 11
click at [559, 16] on p "Contato" at bounding box center [545, 17] width 43 height 10
click at [486, 60] on link "Sobre" at bounding box center [471, 52] width 30 height 14
click at [158, 118] on span "Trocar imagem" at bounding box center [195, 112] width 75 height 12
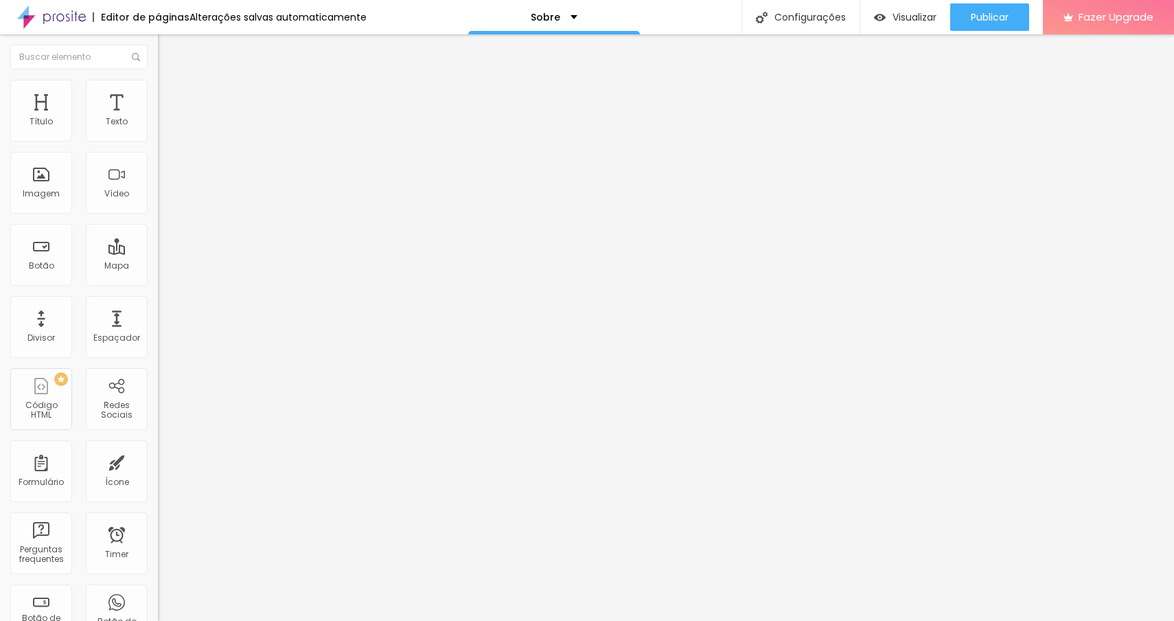
click at [561, 23] on div "Contato" at bounding box center [551, 17] width 172 height 34
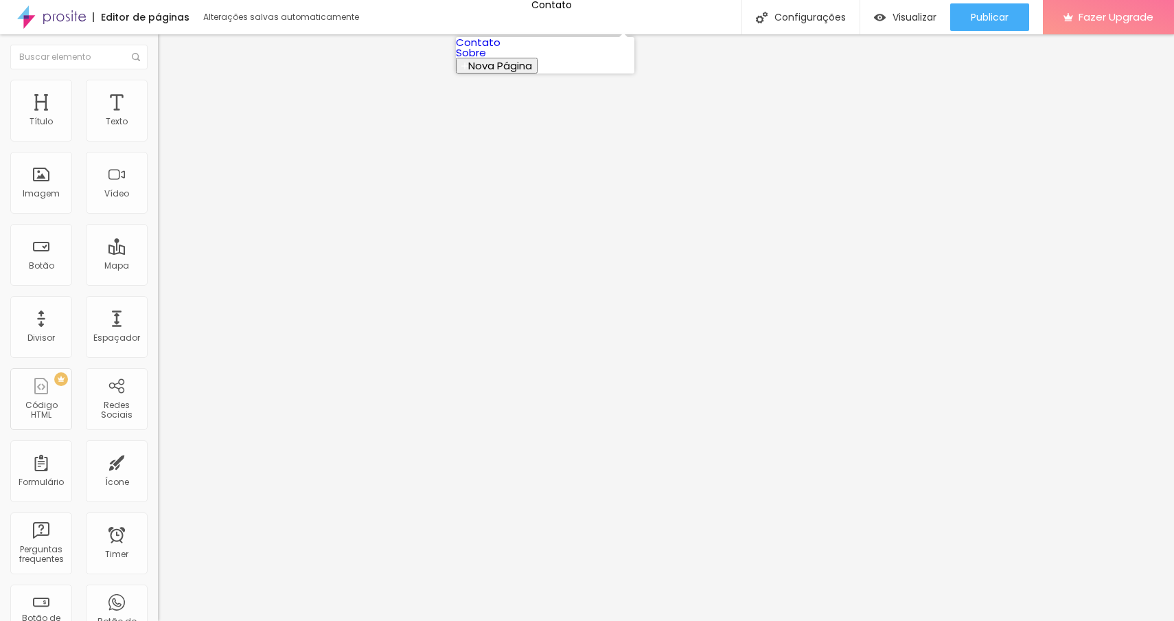
click at [486, 60] on link "Sobre" at bounding box center [471, 52] width 30 height 14
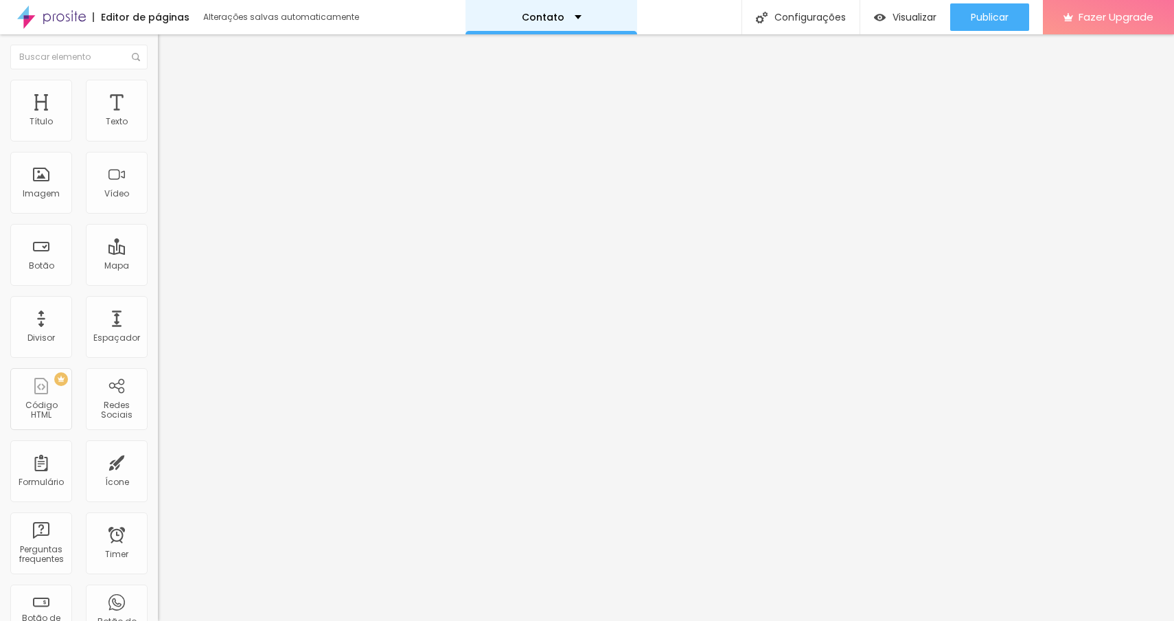
drag, startPoint x: 540, startPoint y: 23, endPoint x: 543, endPoint y: 34, distance: 10.9
click at [540, 23] on div "Contato" at bounding box center [551, 17] width 172 height 34
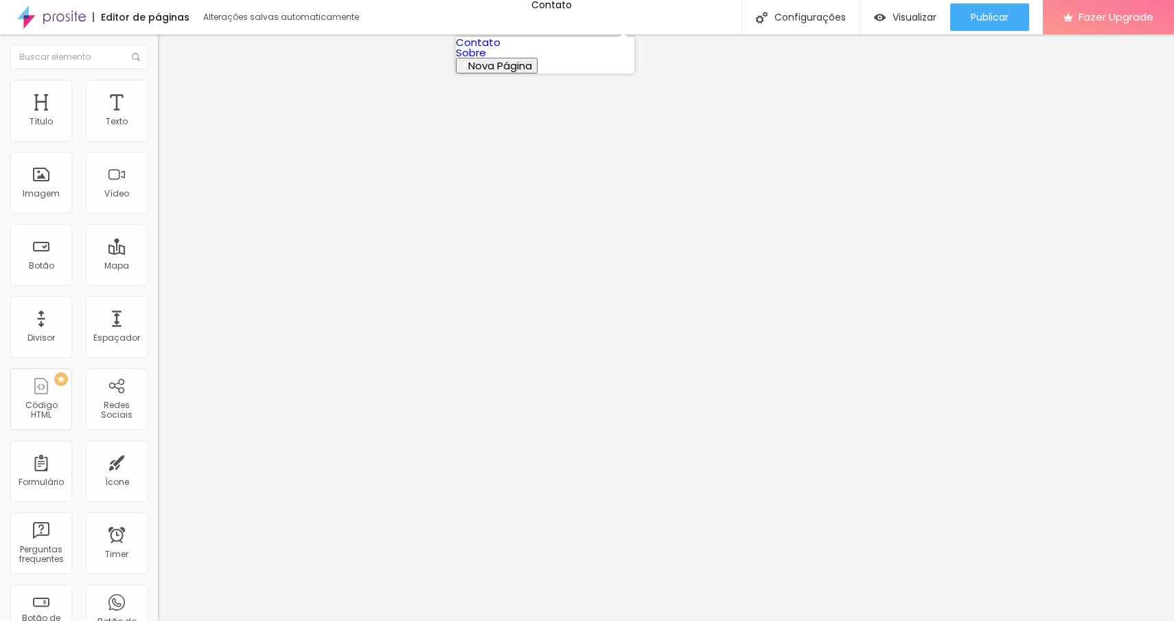
click at [486, 60] on link "Sobre" at bounding box center [471, 52] width 30 height 14
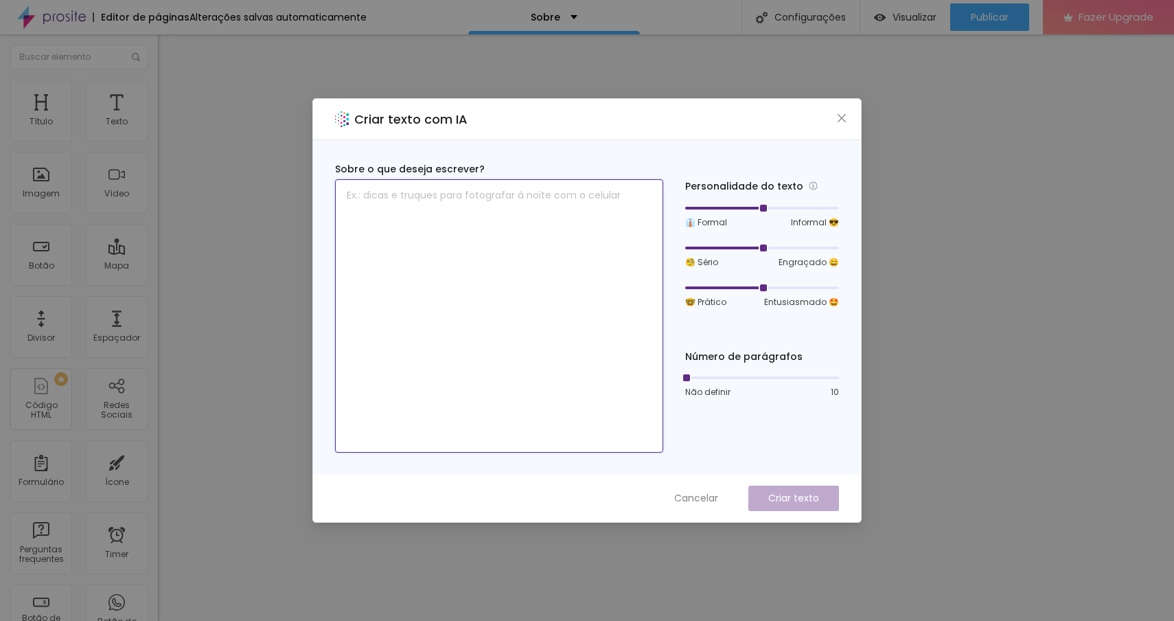
click at [536, 227] on textarea at bounding box center [499, 315] width 328 height 273
type textarea "o"
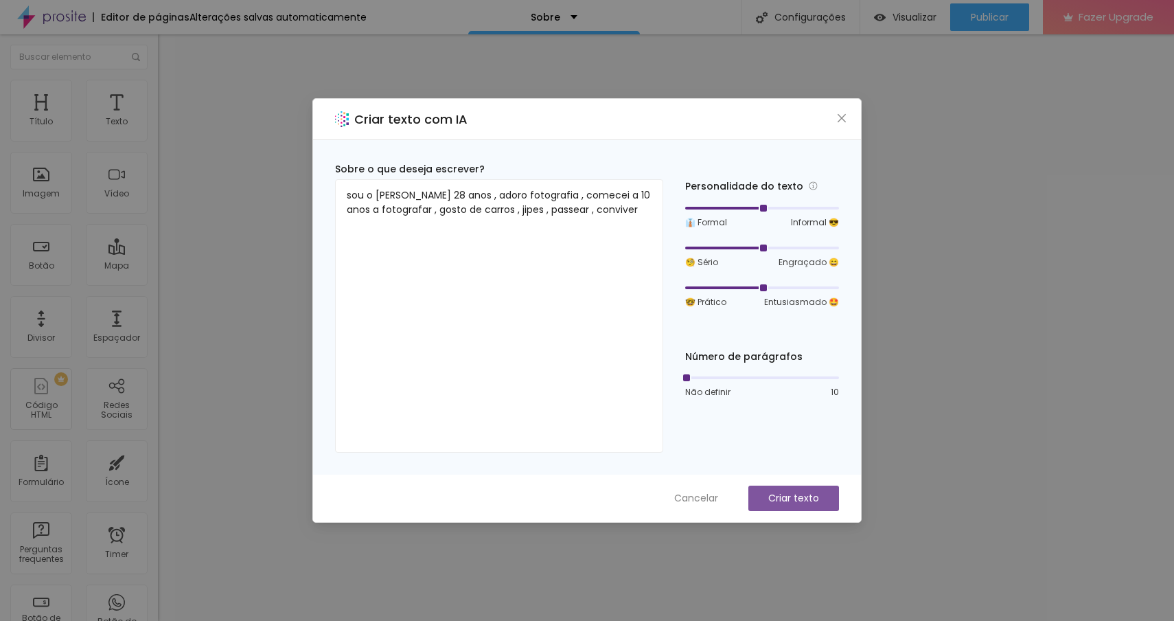
click at [809, 489] on button "Criar texto" at bounding box center [793, 497] width 91 height 25
click at [811, 489] on button "Criar texto" at bounding box center [793, 497] width 91 height 25
click at [789, 486] on button "Criar texto" at bounding box center [793, 497] width 91 height 25
click at [765, 498] on button "Criar texto" at bounding box center [793, 497] width 91 height 25
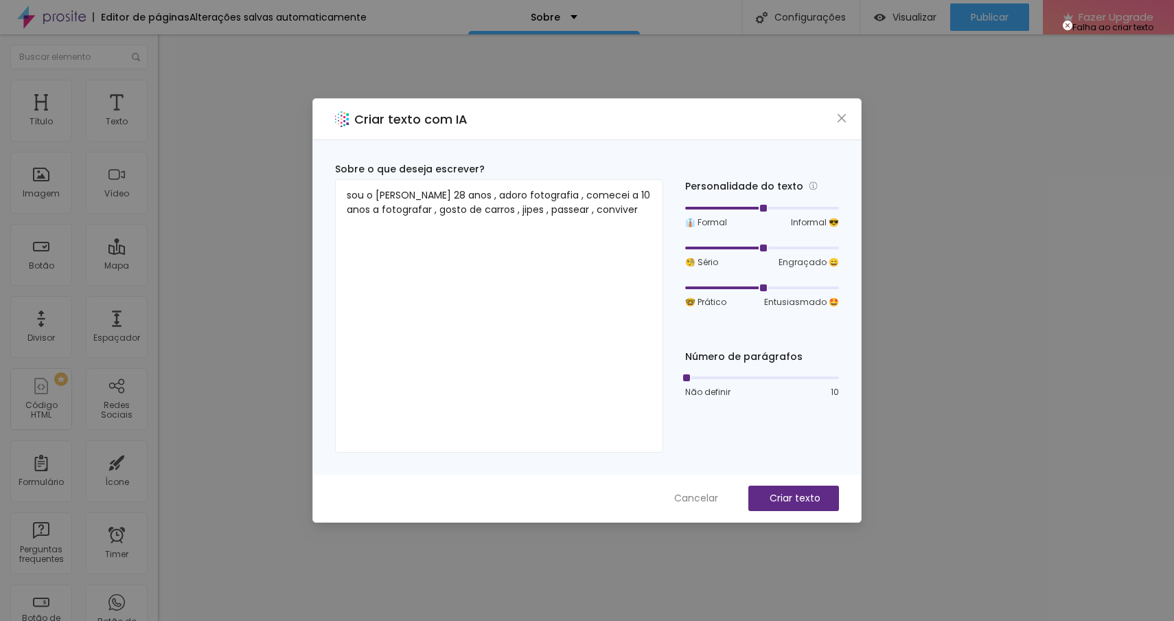
drag, startPoint x: 746, startPoint y: 282, endPoint x: 741, endPoint y: 290, distance: 9.5
click at [743, 286] on div "🤓 Prático Entusiasmado 🤩" at bounding box center [762, 295] width 154 height 26
click at [736, 292] on div "🤓 Prático Entusiasmado 🤩" at bounding box center [762, 295] width 154 height 26
click at [739, 284] on div at bounding box center [762, 288] width 154 height 8
click at [754, 289] on div at bounding box center [762, 288] width 154 height 8
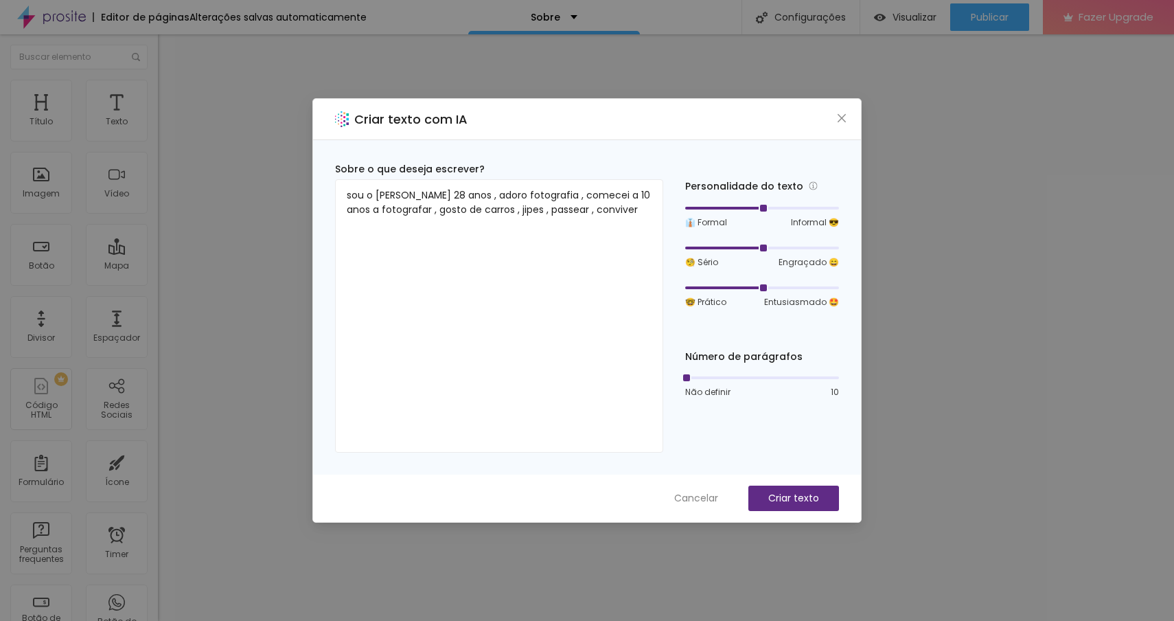
click at [726, 378] on div at bounding box center [762, 377] width 154 height 8
click at [710, 378] on div at bounding box center [700, 377] width 31 height 3
click at [779, 497] on p "Criar texto" at bounding box center [793, 498] width 51 height 14
drag, startPoint x: 375, startPoint y: 194, endPoint x: 290, endPoint y: 180, distance: 86.3
click at [293, 190] on div "Criar texto com IA Sobre o que deseja escrever? sou o ricardo tenho 28 anos , a…" at bounding box center [587, 310] width 1174 height 621
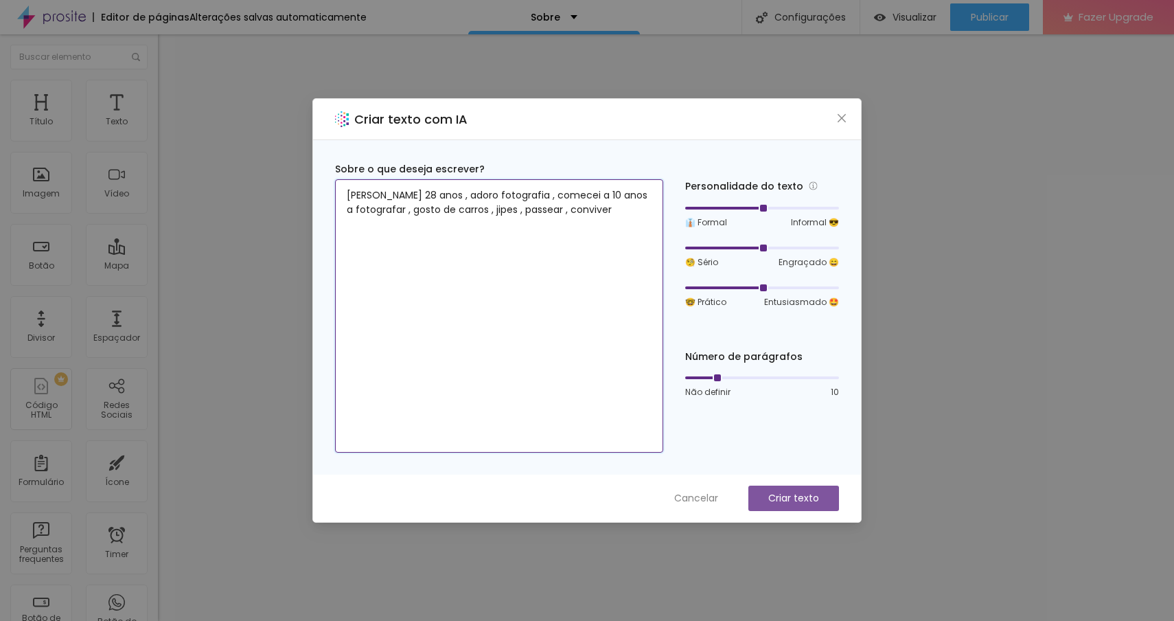
type textarea "ricardo tenho 28 anos , adoro fotografia , comecei a 10 anos a fotografar , gos…"
click at [765, 501] on button "Criar texto" at bounding box center [793, 497] width 91 height 25
click at [792, 498] on p "Criar texto" at bounding box center [793, 498] width 51 height 14
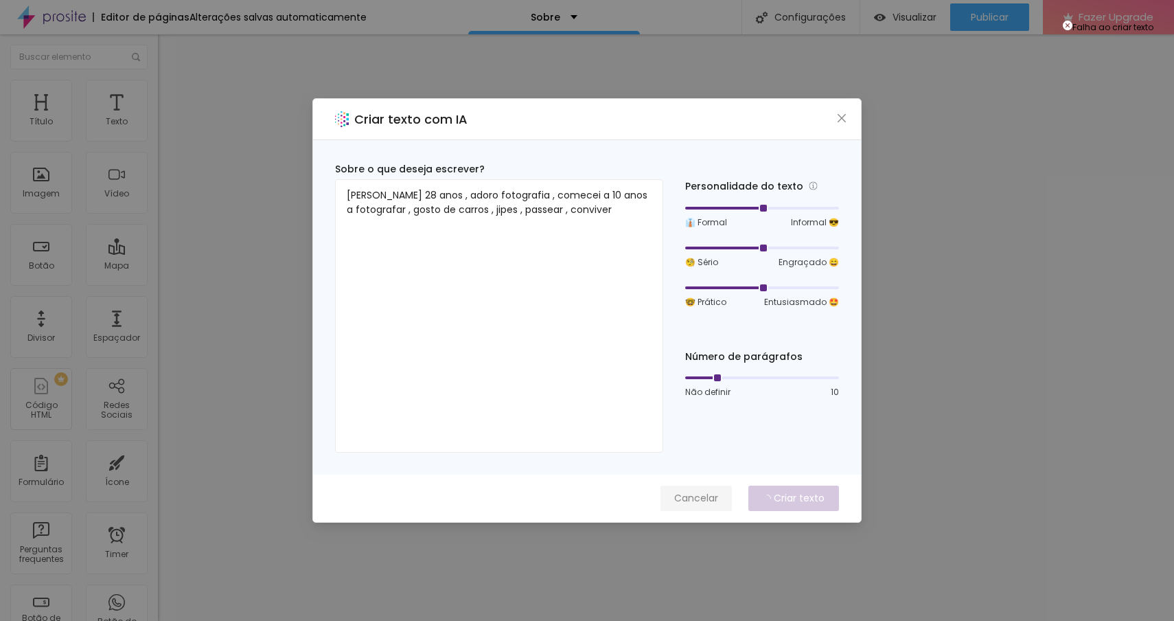
click at [706, 494] on span "Cancelar" at bounding box center [696, 498] width 44 height 14
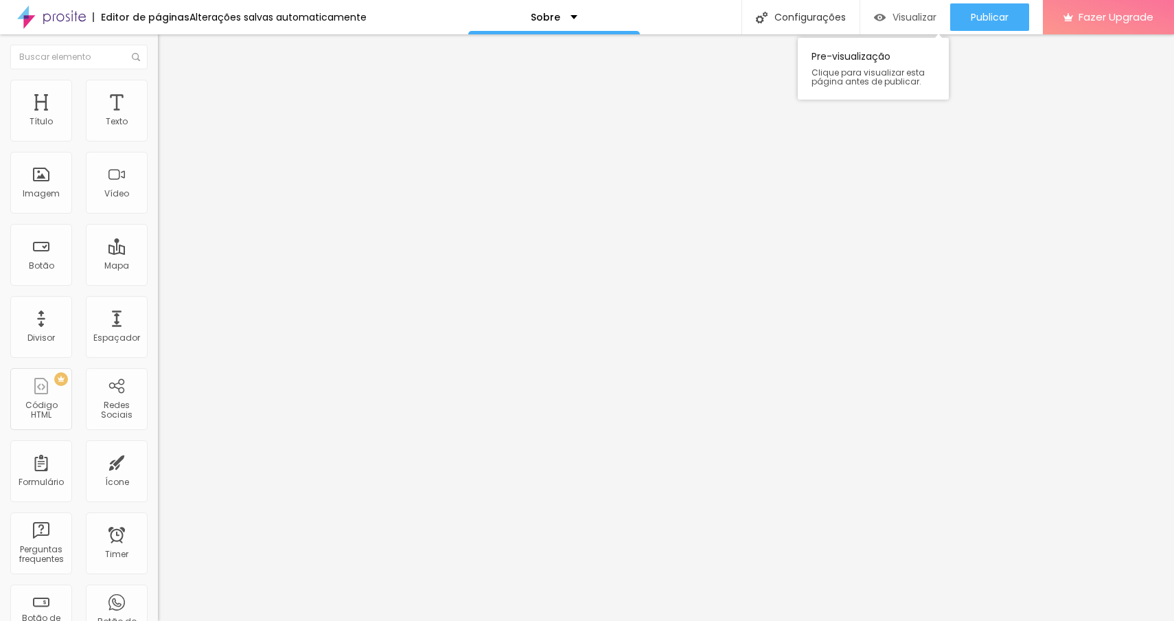
click at [926, 25] on div "Visualizar" at bounding box center [905, 16] width 62 height 27
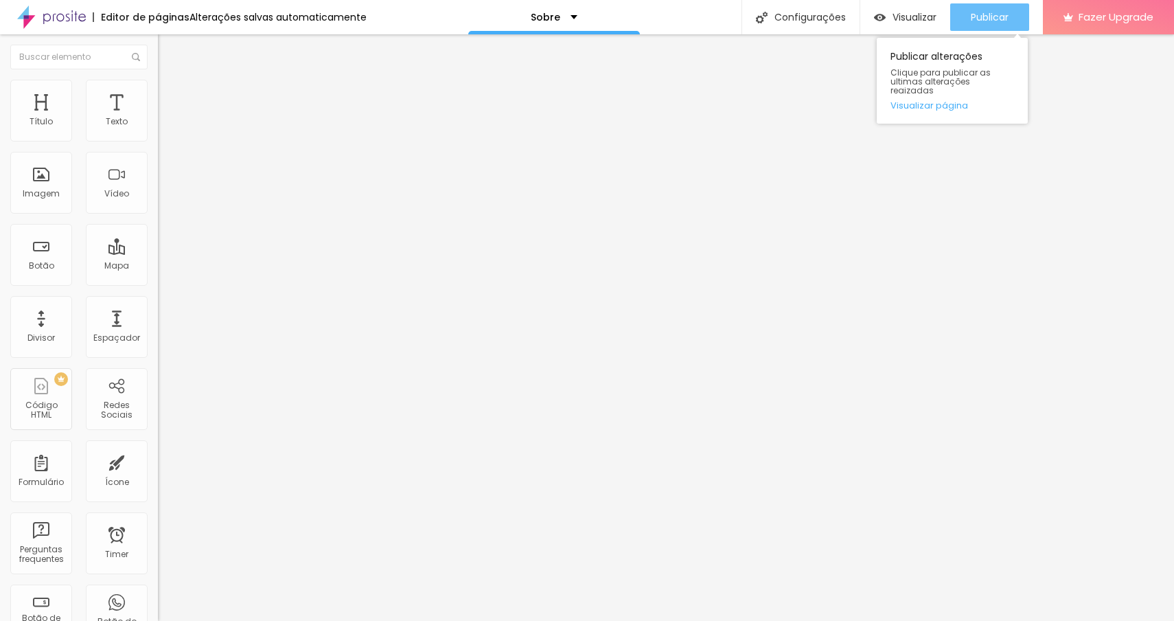
click at [965, 21] on button "Publicar" at bounding box center [989, 16] width 79 height 27
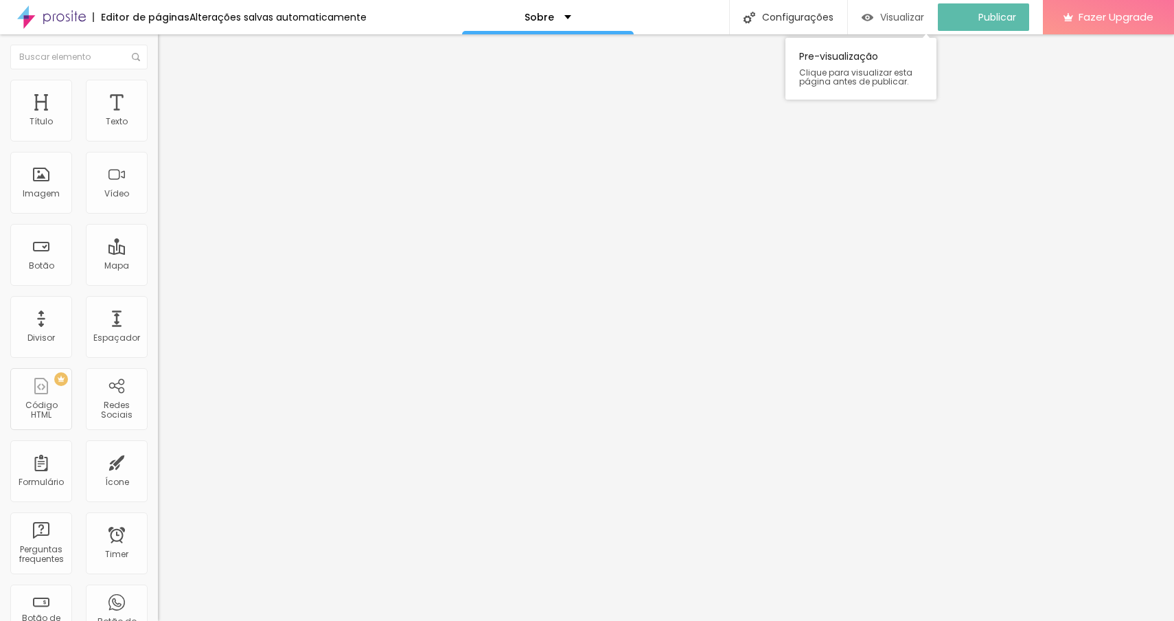
click at [898, 24] on div "Visualizar" at bounding box center [892, 16] width 62 height 27
click at [55, 187] on div "Imagem" at bounding box center [41, 183] width 62 height 62
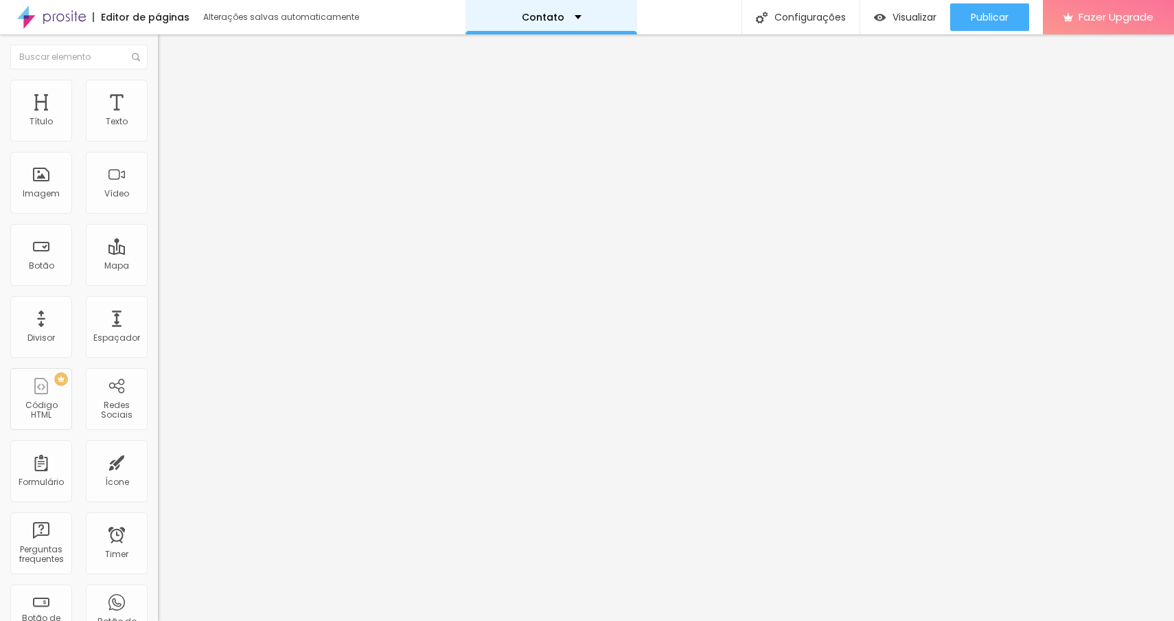
click at [529, 19] on p "Contato" at bounding box center [543, 17] width 43 height 10
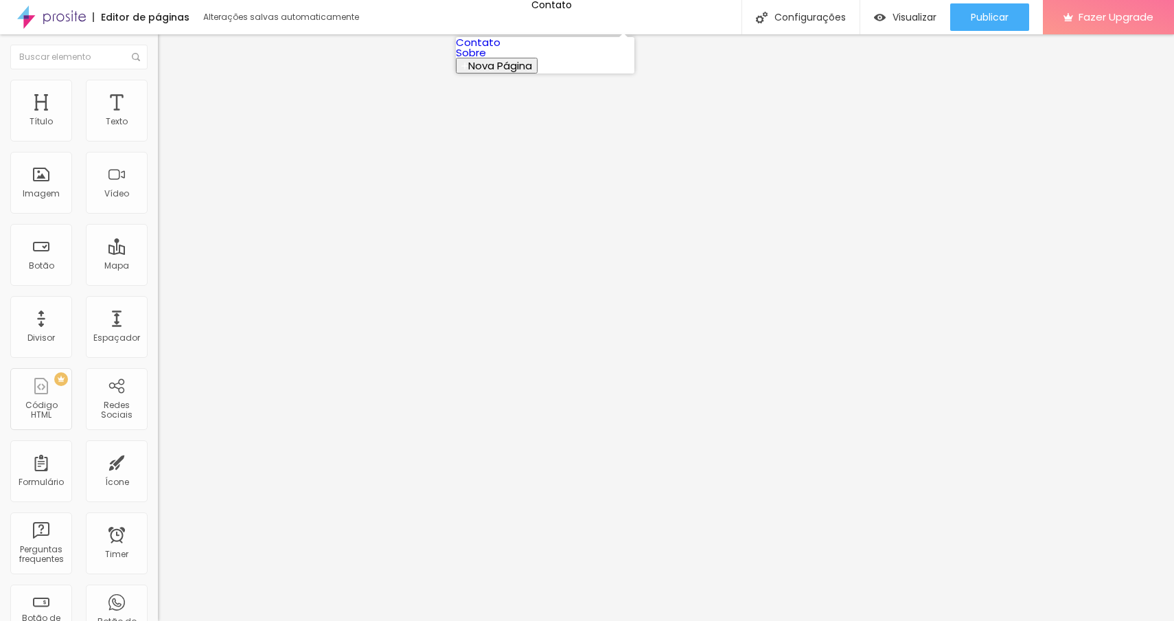
click at [500, 49] on link "Contato" at bounding box center [478, 42] width 45 height 14
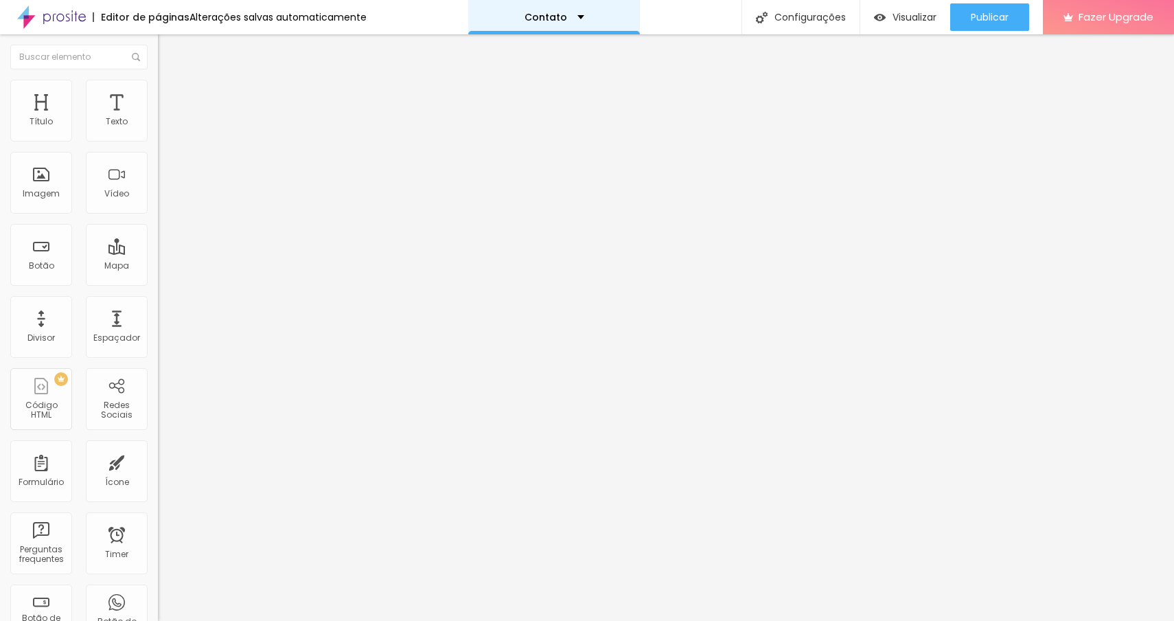
click at [535, 23] on div "Contato" at bounding box center [554, 17] width 172 height 34
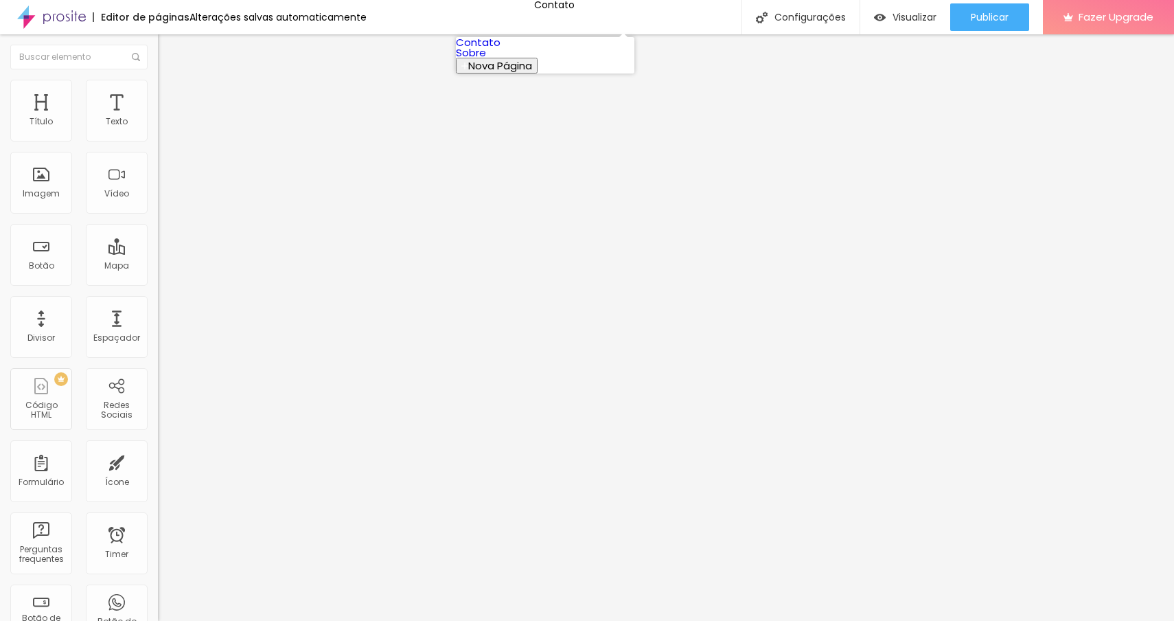
click at [486, 60] on link "Sobre" at bounding box center [471, 52] width 30 height 14
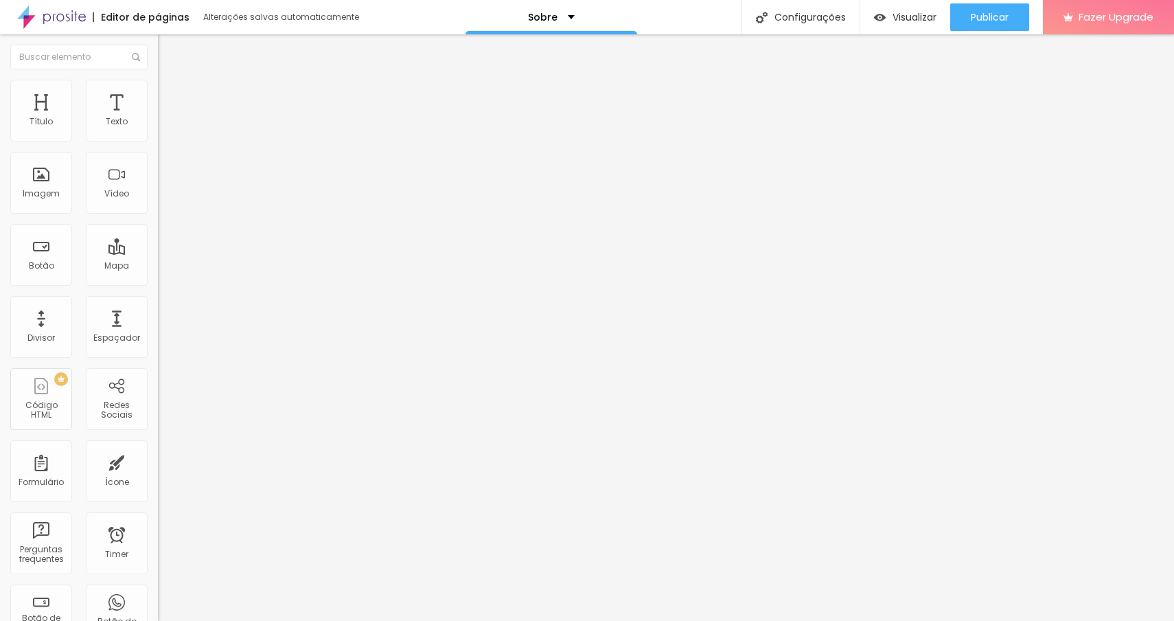
click at [158, 56] on button "Editar Coluna" at bounding box center [237, 50] width 158 height 32
click at [48, 176] on div "Imagem" at bounding box center [41, 183] width 62 height 62
click at [46, 191] on div "Imagem" at bounding box center [41, 194] width 37 height 10
click at [39, 196] on div "Imagem" at bounding box center [41, 194] width 37 height 10
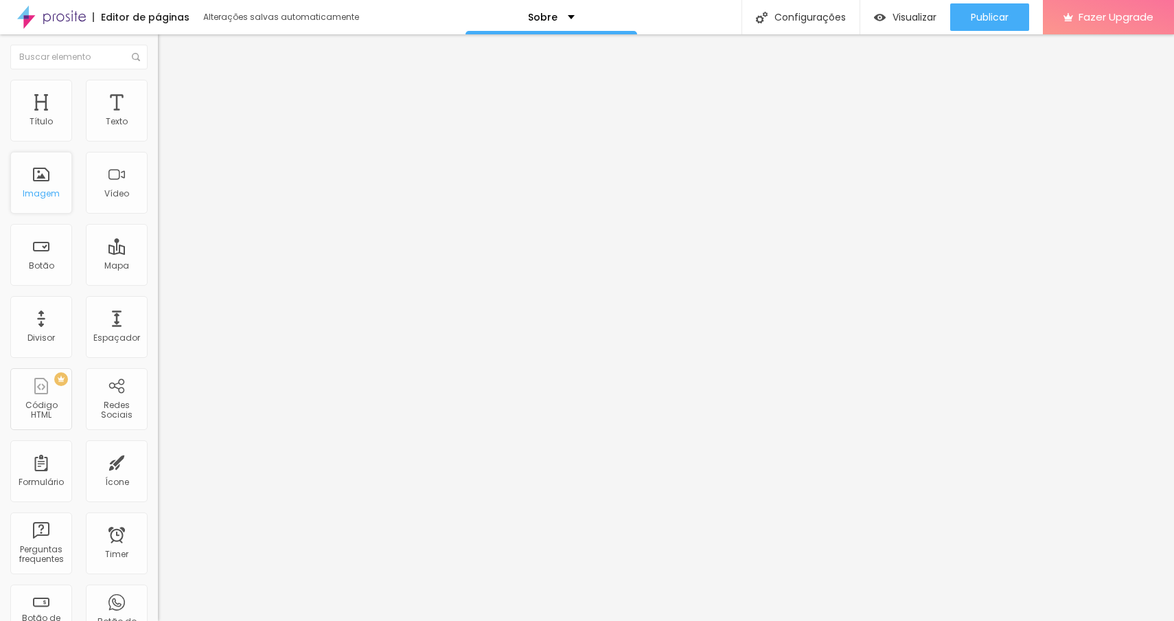
click at [39, 196] on div "Imagem" at bounding box center [41, 194] width 37 height 10
drag, startPoint x: 148, startPoint y: 231, endPoint x: 110, endPoint y: 192, distance: 55.3
click at [158, 231] on div "Editar Coluna Conteúdo Estilo Avançado Alinhamento" at bounding box center [237, 327] width 158 height 586
click at [168, 50] on img "button" at bounding box center [173, 50] width 11 height 11
click at [158, 118] on span "Adicionar imagem" at bounding box center [202, 112] width 89 height 12
